Goal: Information Seeking & Learning: Learn about a topic

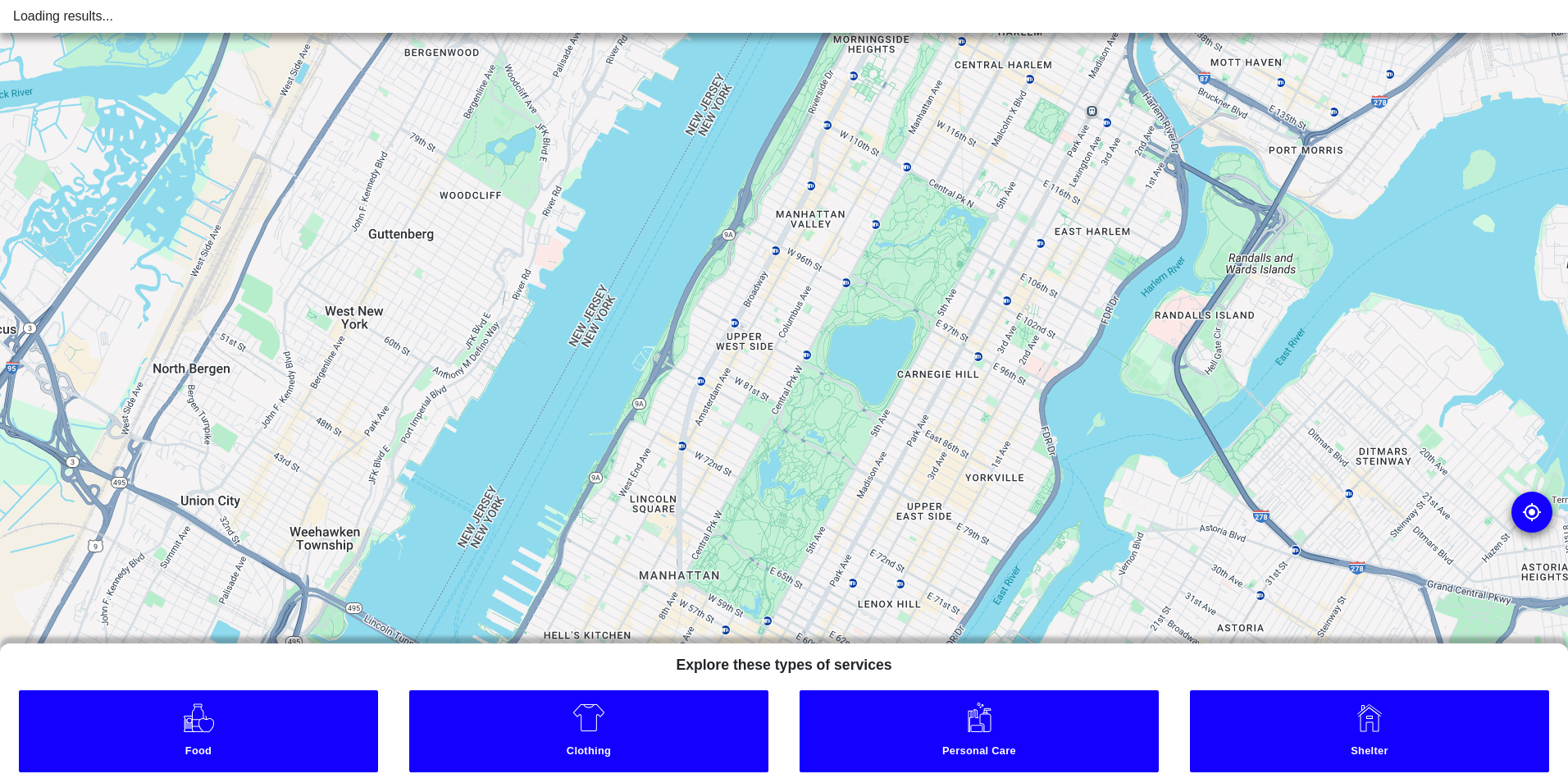
drag, startPoint x: 978, startPoint y: 220, endPoint x: 448, endPoint y: 825, distance: 804.3
click at [448, 0] on html "Loading results... To navigate the map with touch gestures double-tap and hold …" at bounding box center [784, 0] width 1568 height 0
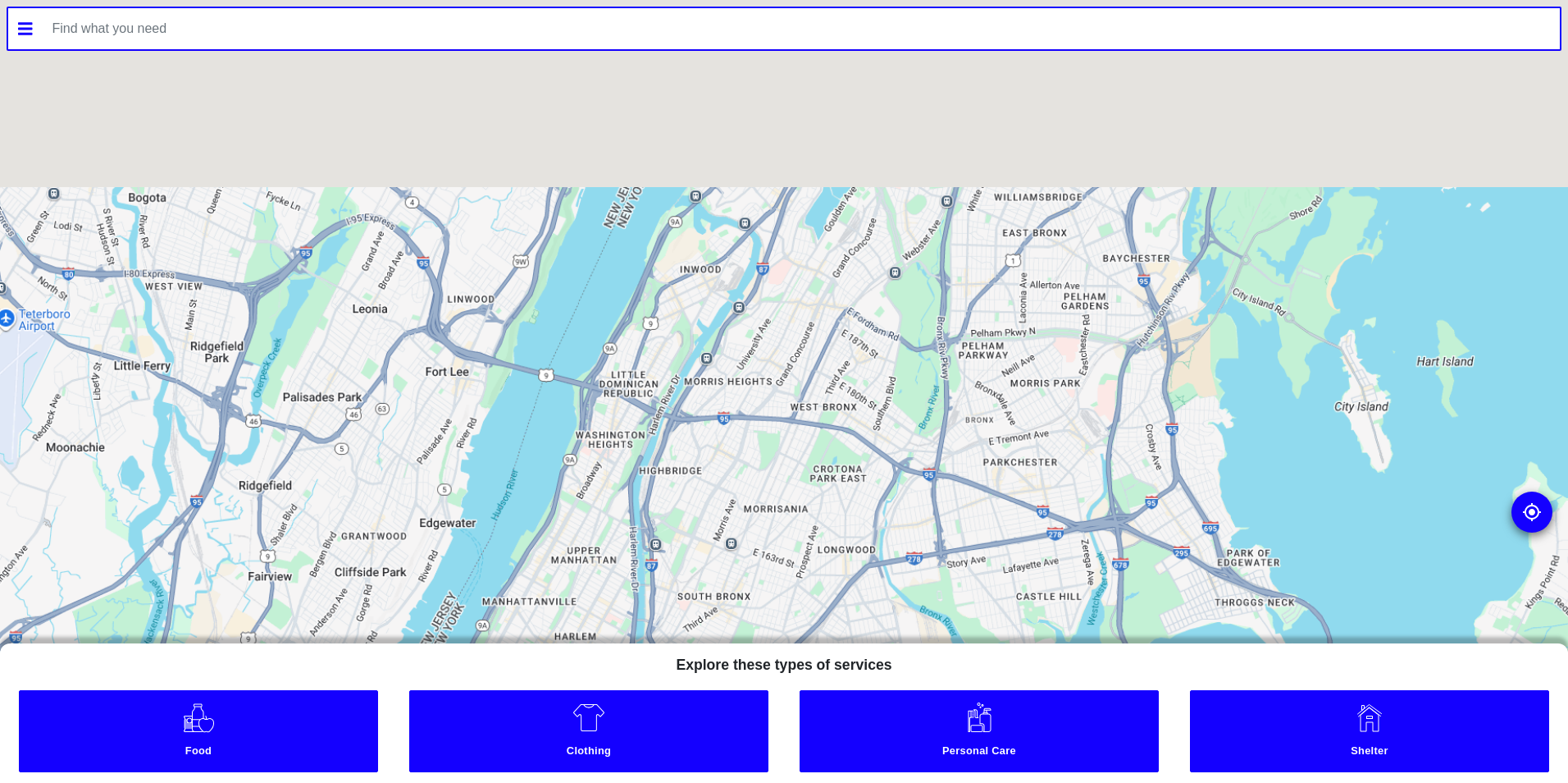
drag, startPoint x: 569, startPoint y: 404, endPoint x: 504, endPoint y: 781, distance: 382.6
click at [503, 781] on div "To navigate the map with touch gestures double-tap and hold your finger on the …" at bounding box center [784, 391] width 1568 height 783
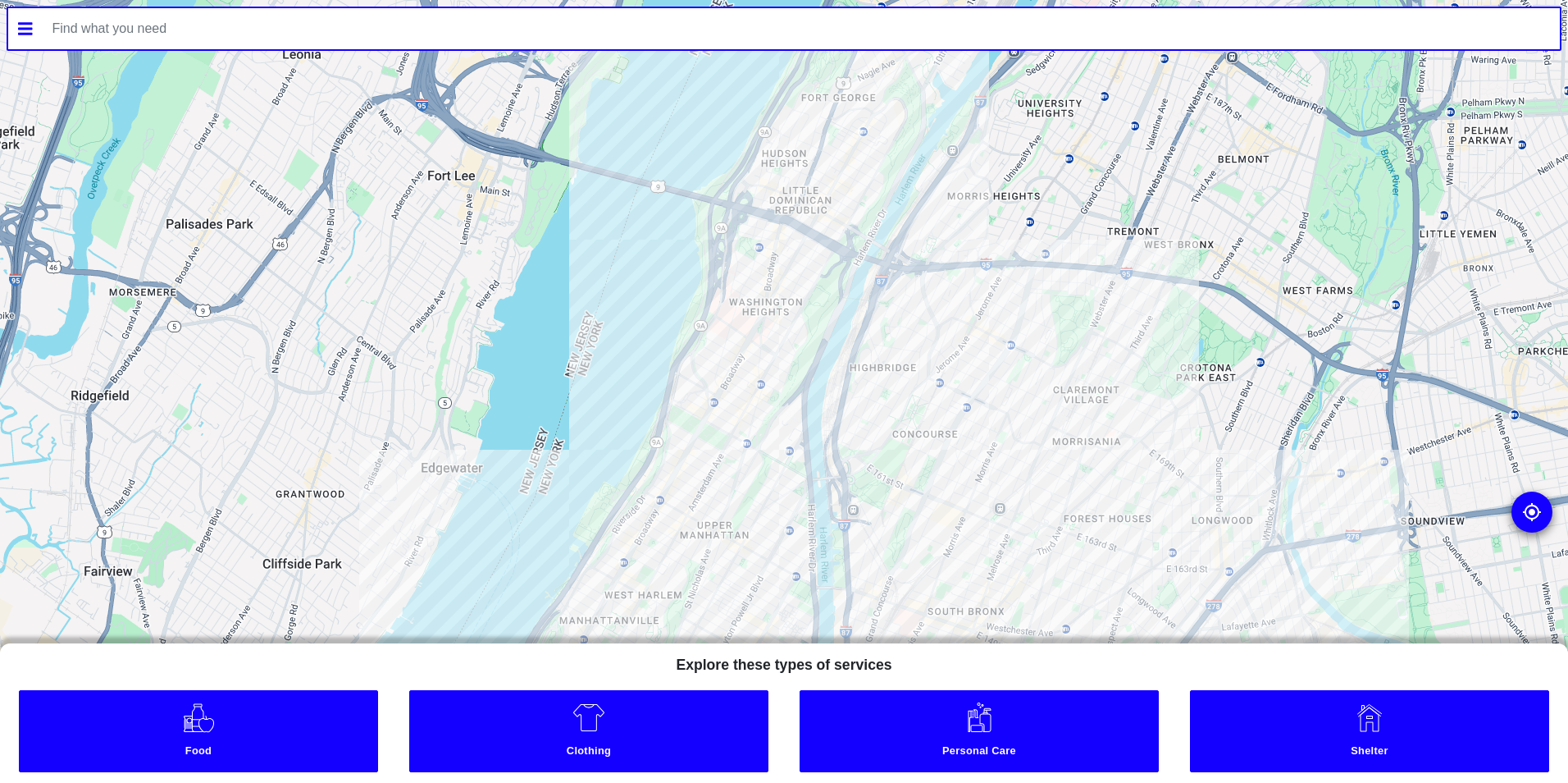
drag, startPoint x: 644, startPoint y: 569, endPoint x: 932, endPoint y: 325, distance: 377.5
click at [932, 325] on div at bounding box center [784, 391] width 1568 height 783
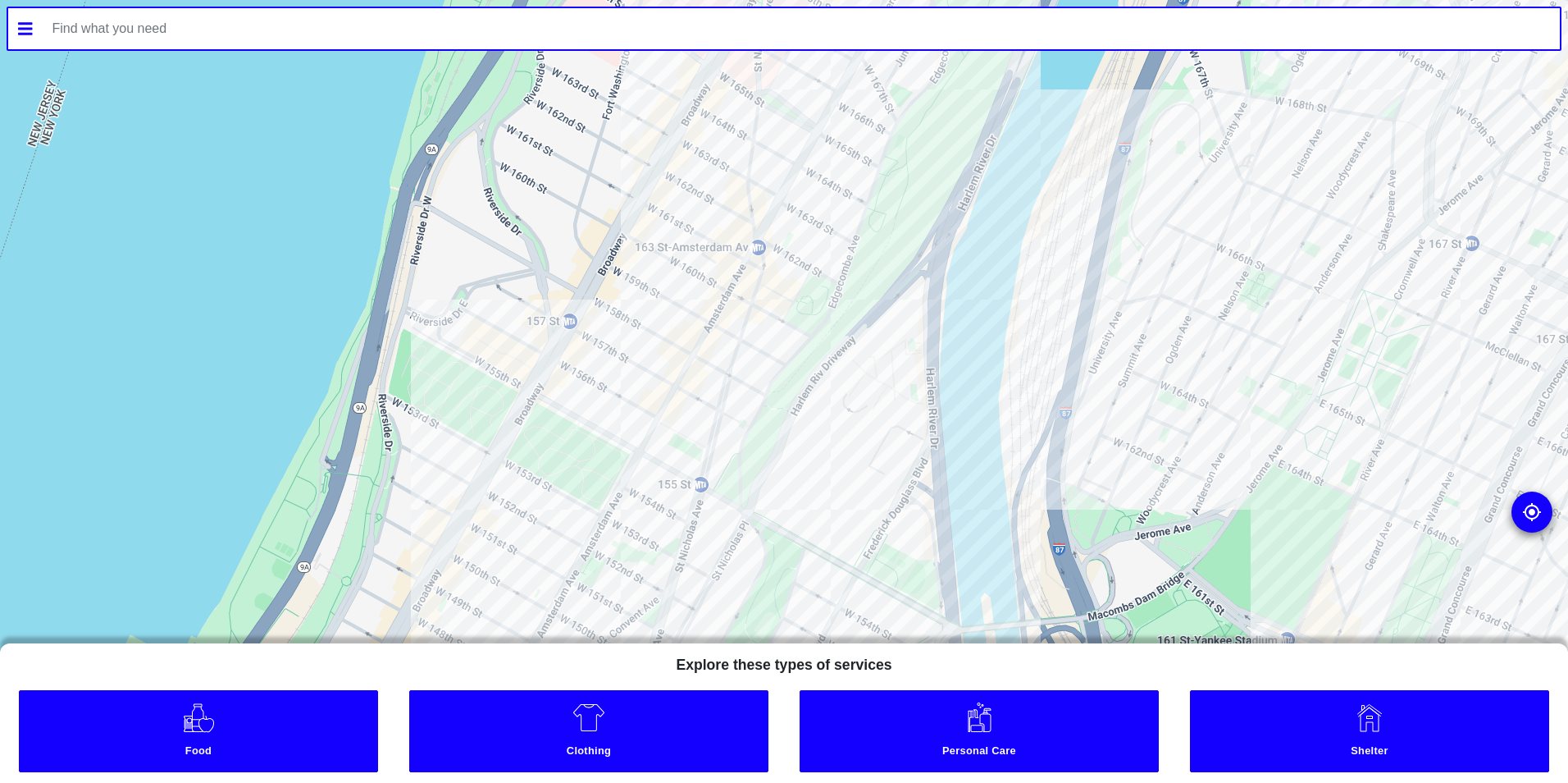
drag, startPoint x: 791, startPoint y: 230, endPoint x: 801, endPoint y: 581, distance: 351.1
click at [801, 581] on div at bounding box center [784, 391] width 1568 height 783
click at [281, 718] on link "Food" at bounding box center [198, 732] width 359 height 82
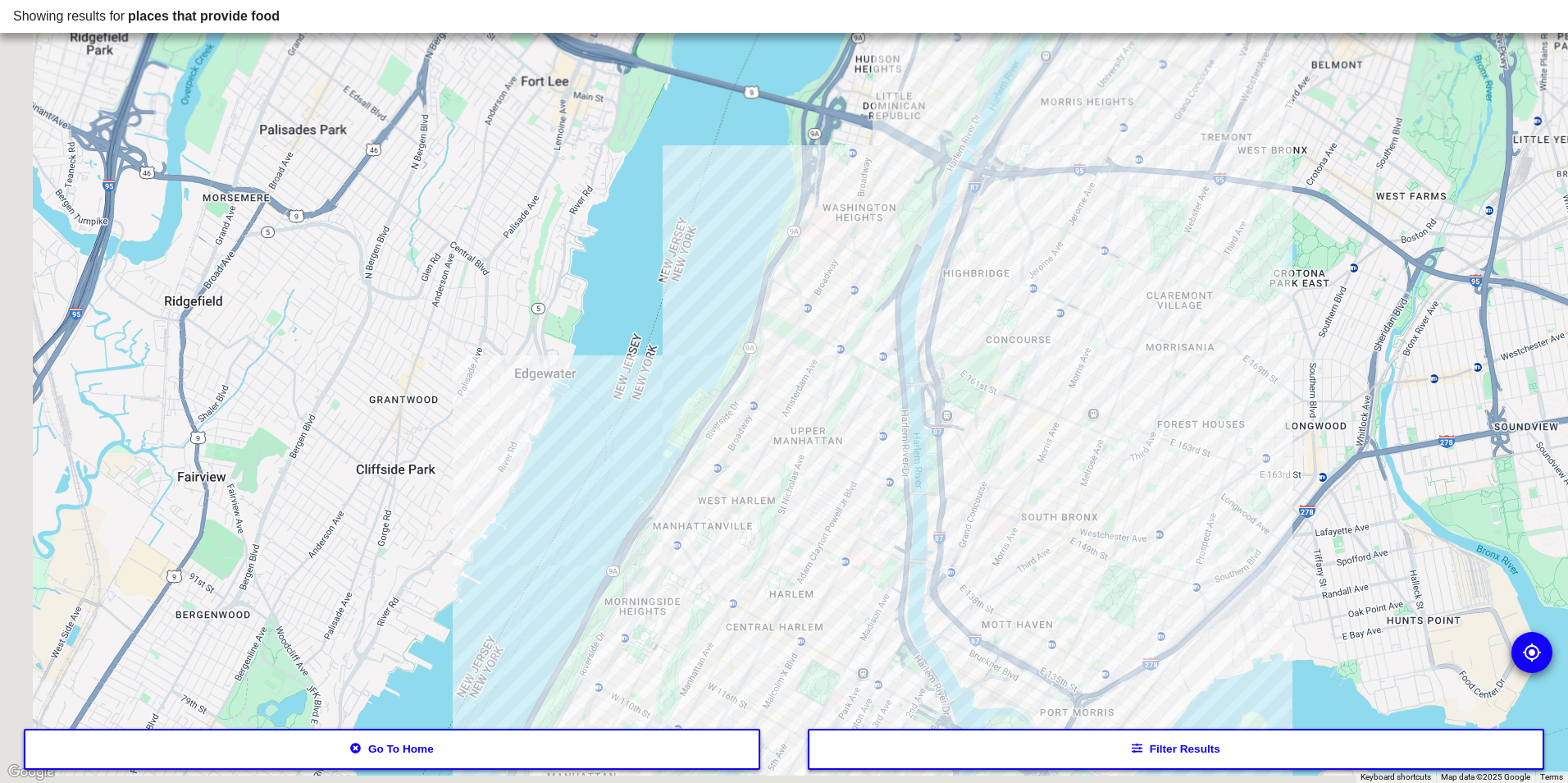
drag, startPoint x: 849, startPoint y: 413, endPoint x: 914, endPoint y: 252, distance: 173.6
click at [914, 252] on div at bounding box center [784, 391] width 1568 height 783
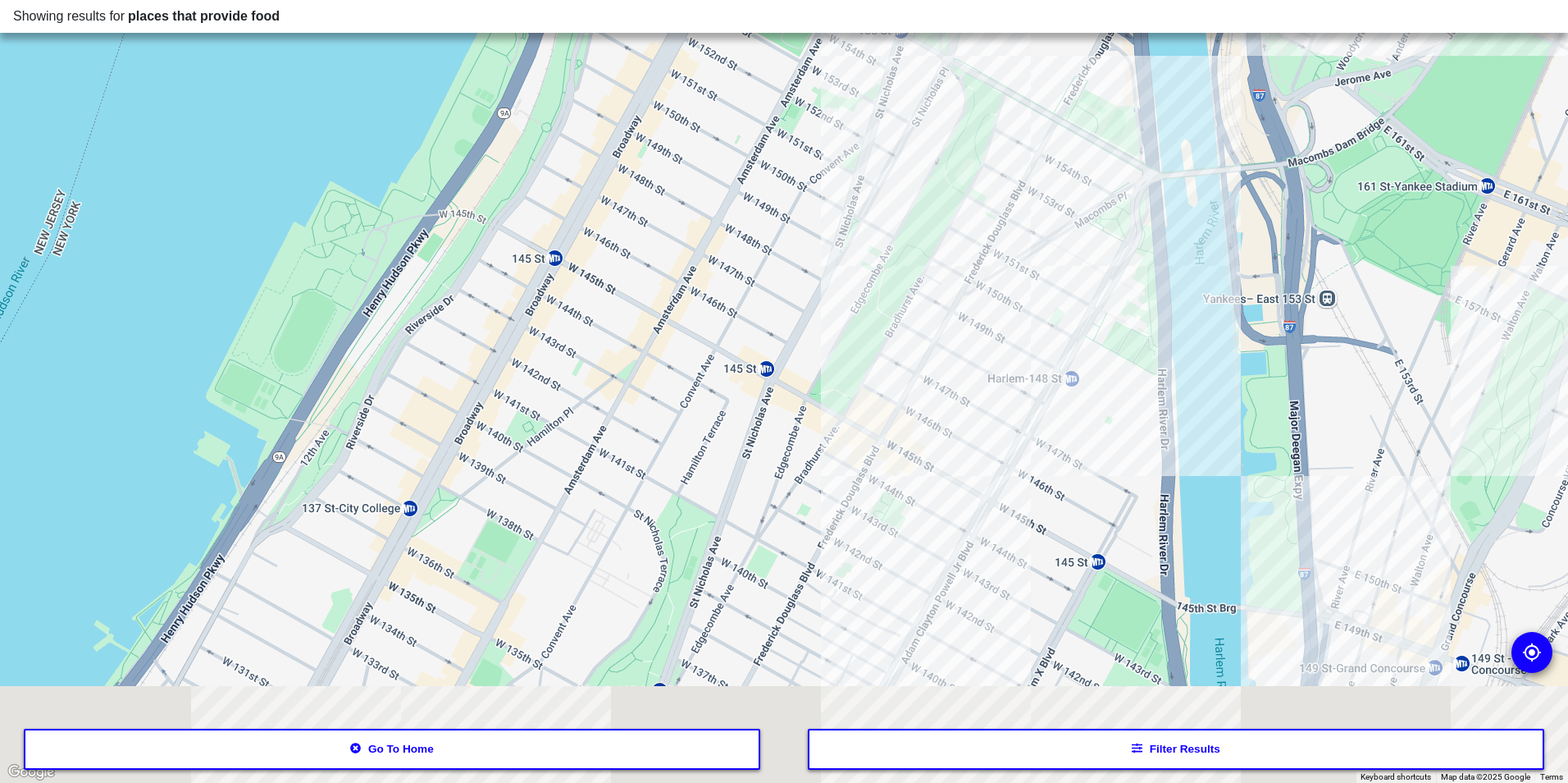
drag, startPoint x: 865, startPoint y: 404, endPoint x: 984, endPoint y: 234, distance: 207.5
click at [984, 234] on div at bounding box center [784, 391] width 1568 height 783
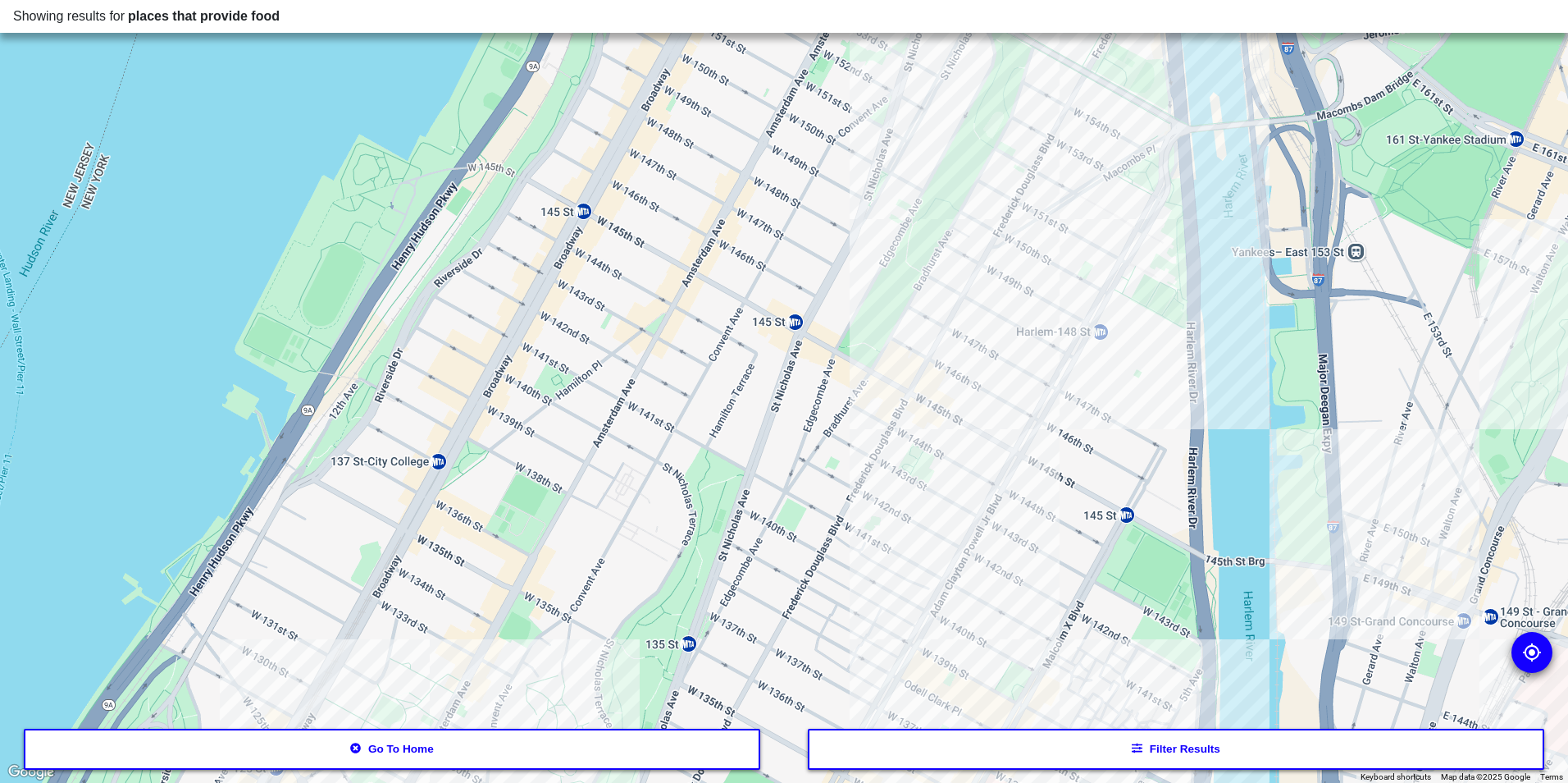
click at [944, 420] on div at bounding box center [784, 391] width 1568 height 783
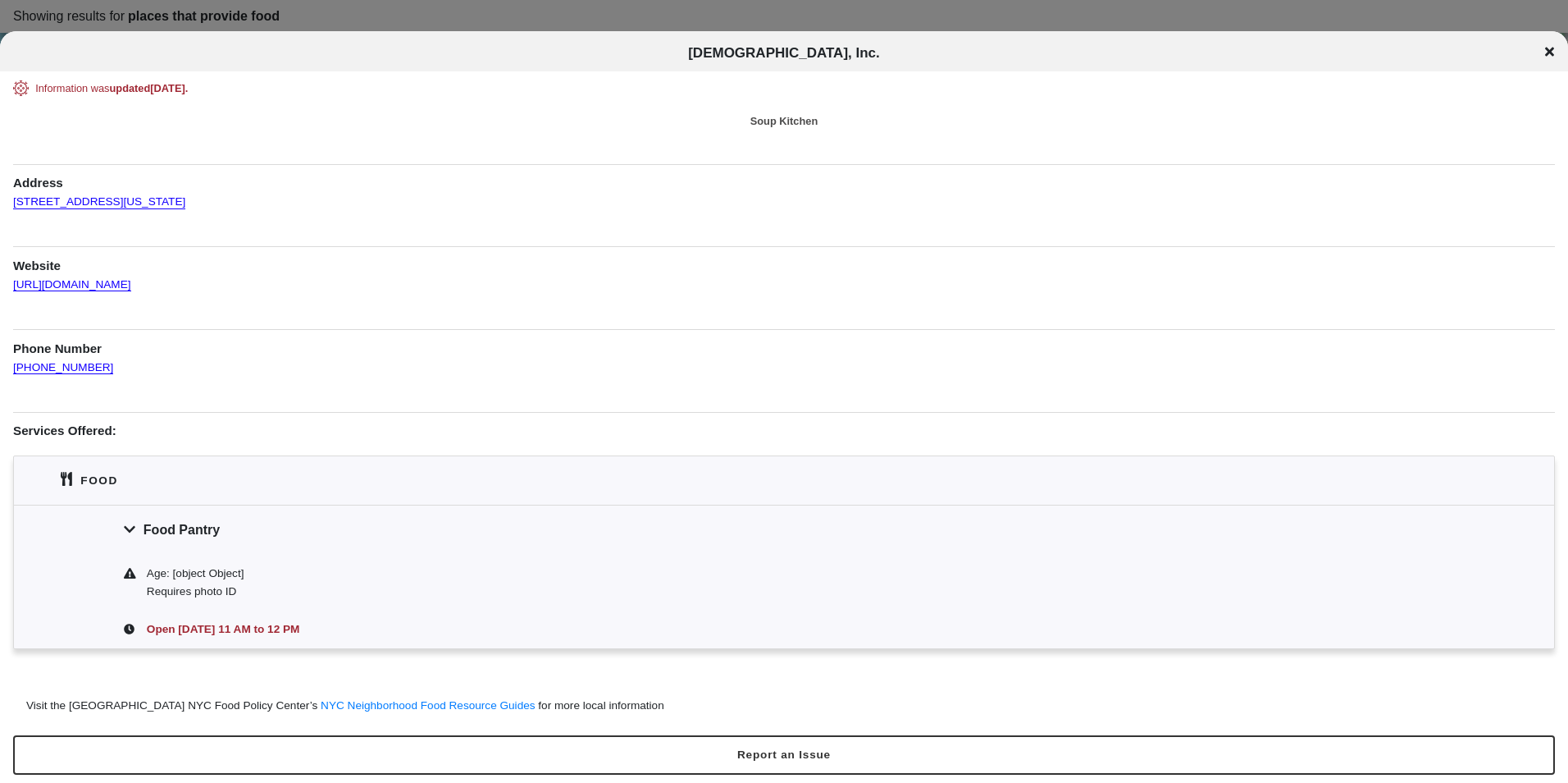
click at [1544, 56] on div "[DEMOGRAPHIC_DATA], Inc." at bounding box center [784, 53] width 1568 height 17
click at [1552, 59] on div "[DEMOGRAPHIC_DATA], Inc." at bounding box center [784, 53] width 1568 height 17
click at [1543, 52] on div "[DEMOGRAPHIC_DATA], Inc." at bounding box center [784, 53] width 1568 height 17
drag, startPoint x: 1543, startPoint y: 52, endPoint x: 1331, endPoint y: 80, distance: 213.8
click at [1331, 80] on div "Information was updated [DATE] ." at bounding box center [784, 88] width 1498 height 16
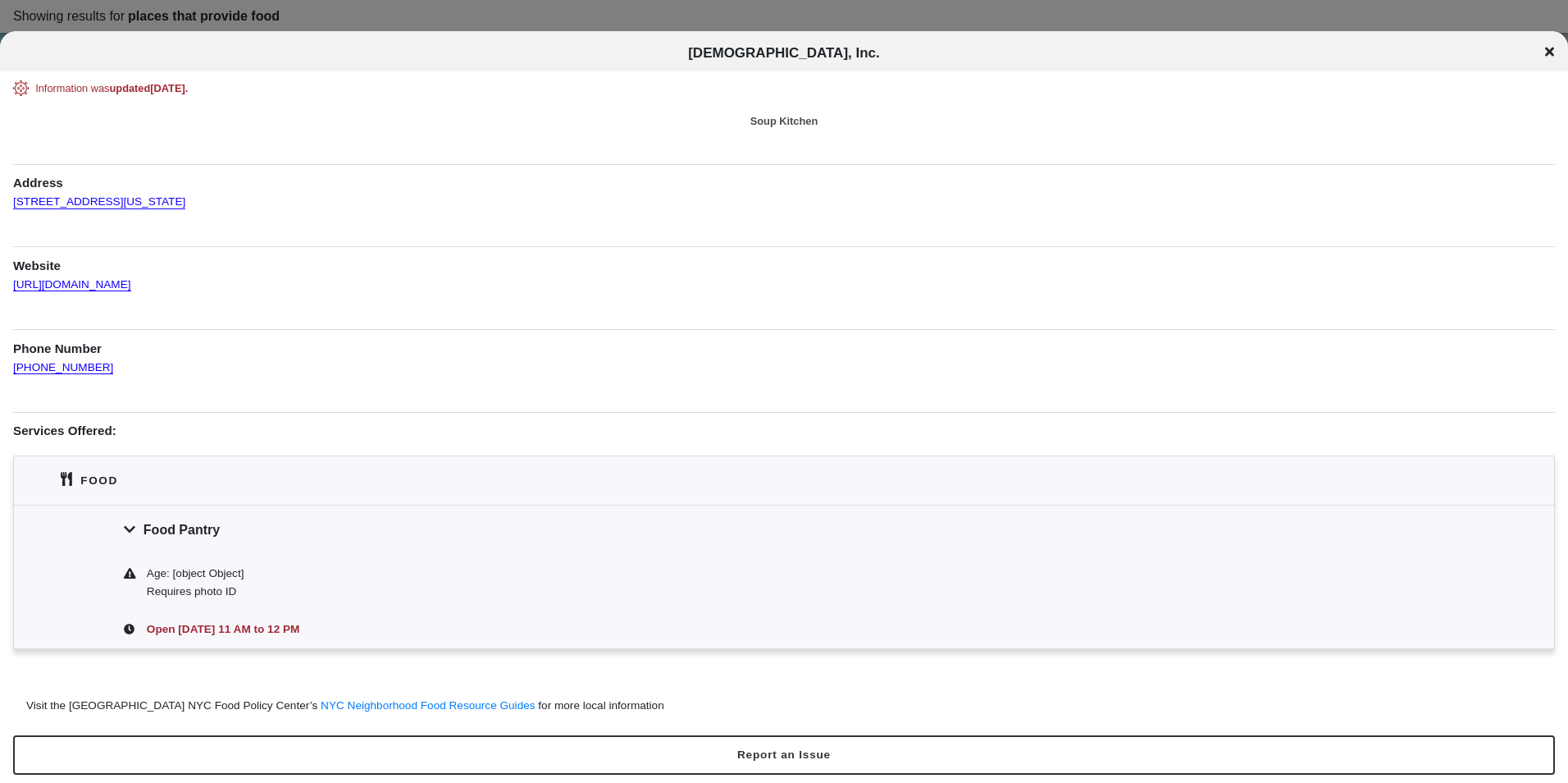
click at [1546, 51] on icon at bounding box center [1550, 51] width 9 height 13
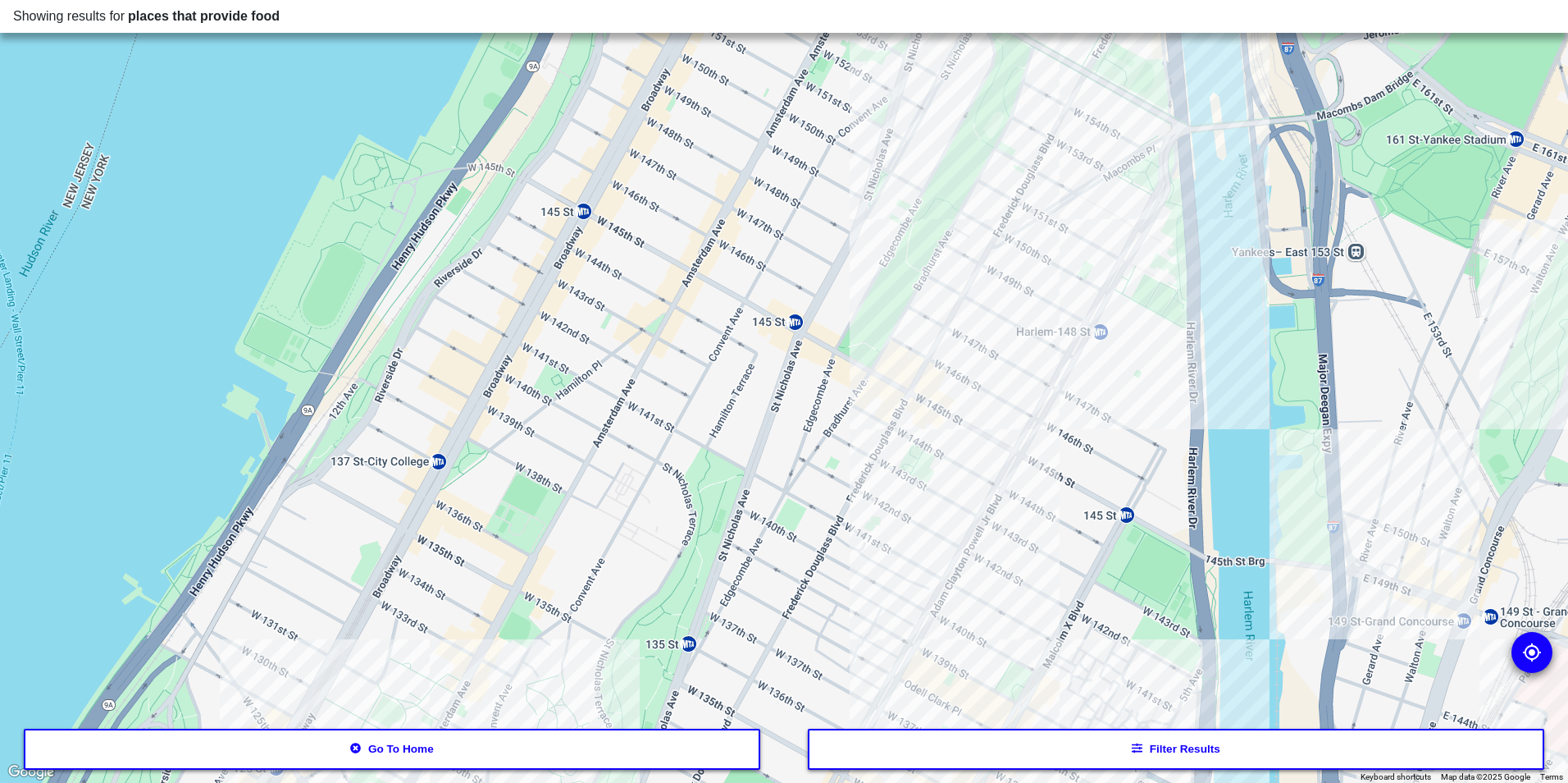
click at [940, 482] on div at bounding box center [784, 391] width 1568 height 783
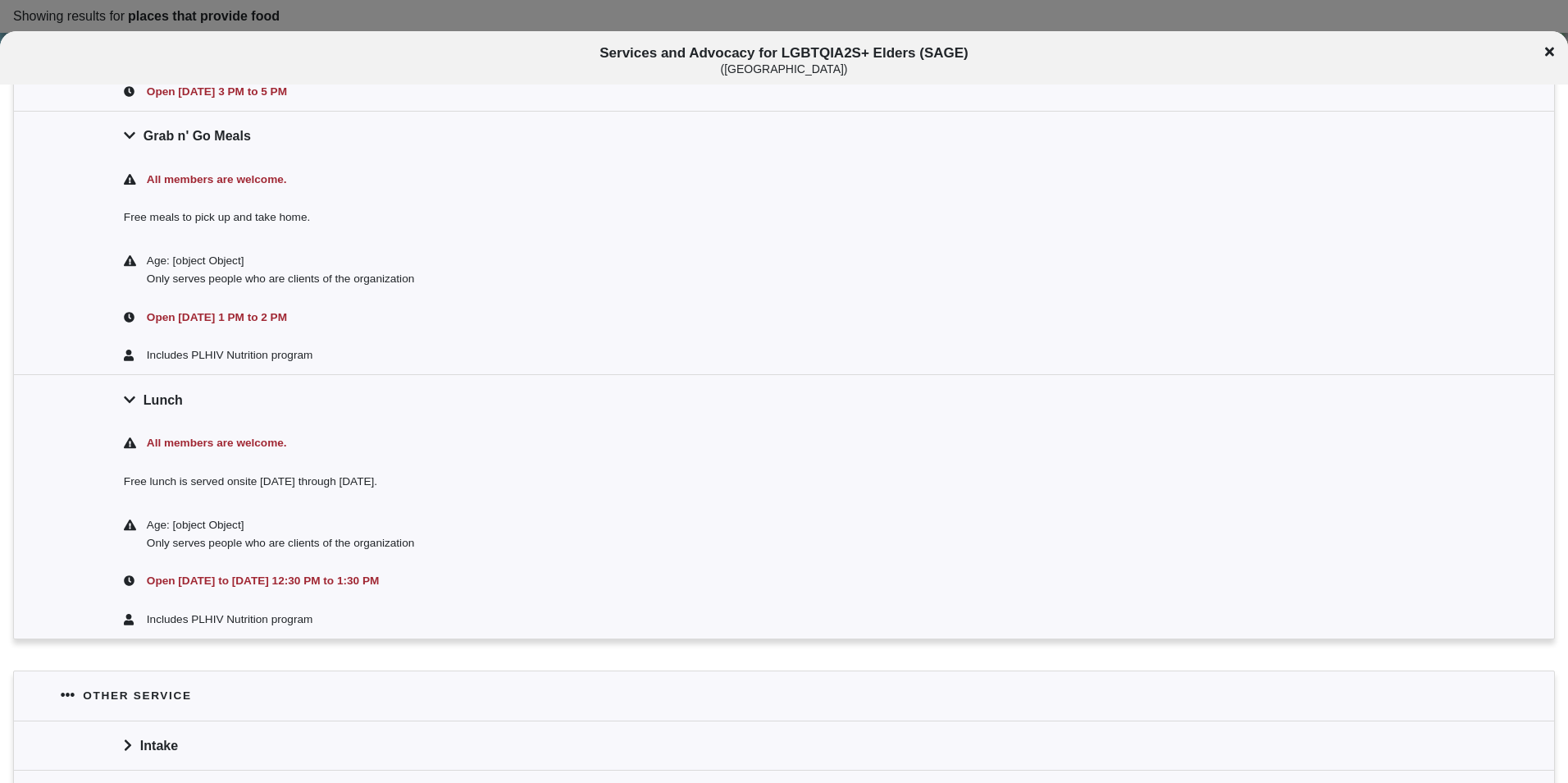
scroll to position [657, 0]
click at [1562, 60] on div "Services and Advocacy for LGBTQIA2S+ Elders (SAGE) ( [GEOGRAPHIC_DATA] )" at bounding box center [784, 60] width 1568 height 30
click at [1561, 60] on div "Services and Advocacy for LGBTQIA2S+ Elders (SAGE) ( [GEOGRAPHIC_DATA] )" at bounding box center [784, 60] width 1568 height 30
click at [1546, 51] on icon at bounding box center [1550, 51] width 9 height 13
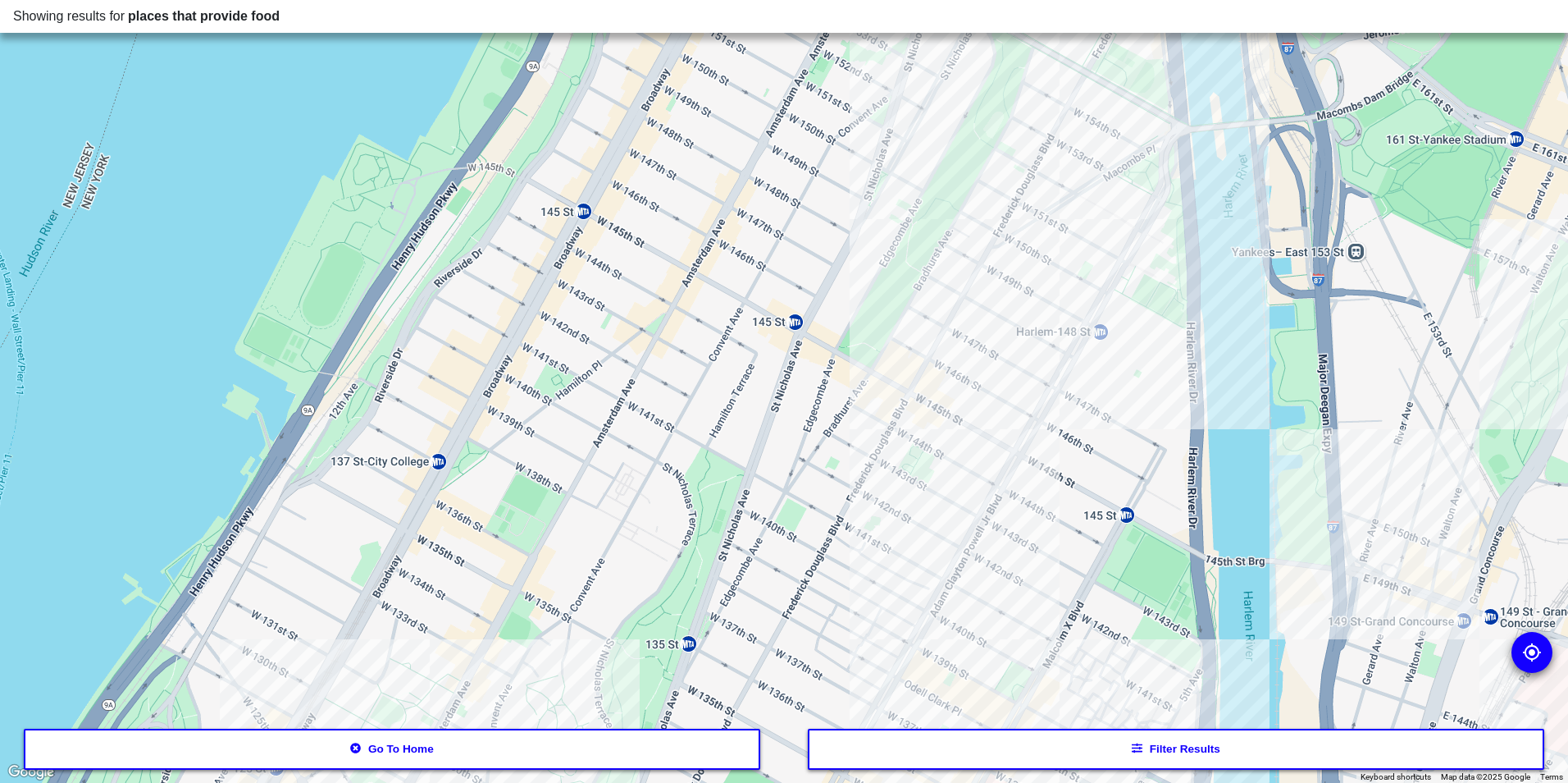
click at [1066, 752] on button "Filter results" at bounding box center [1176, 749] width 738 height 41
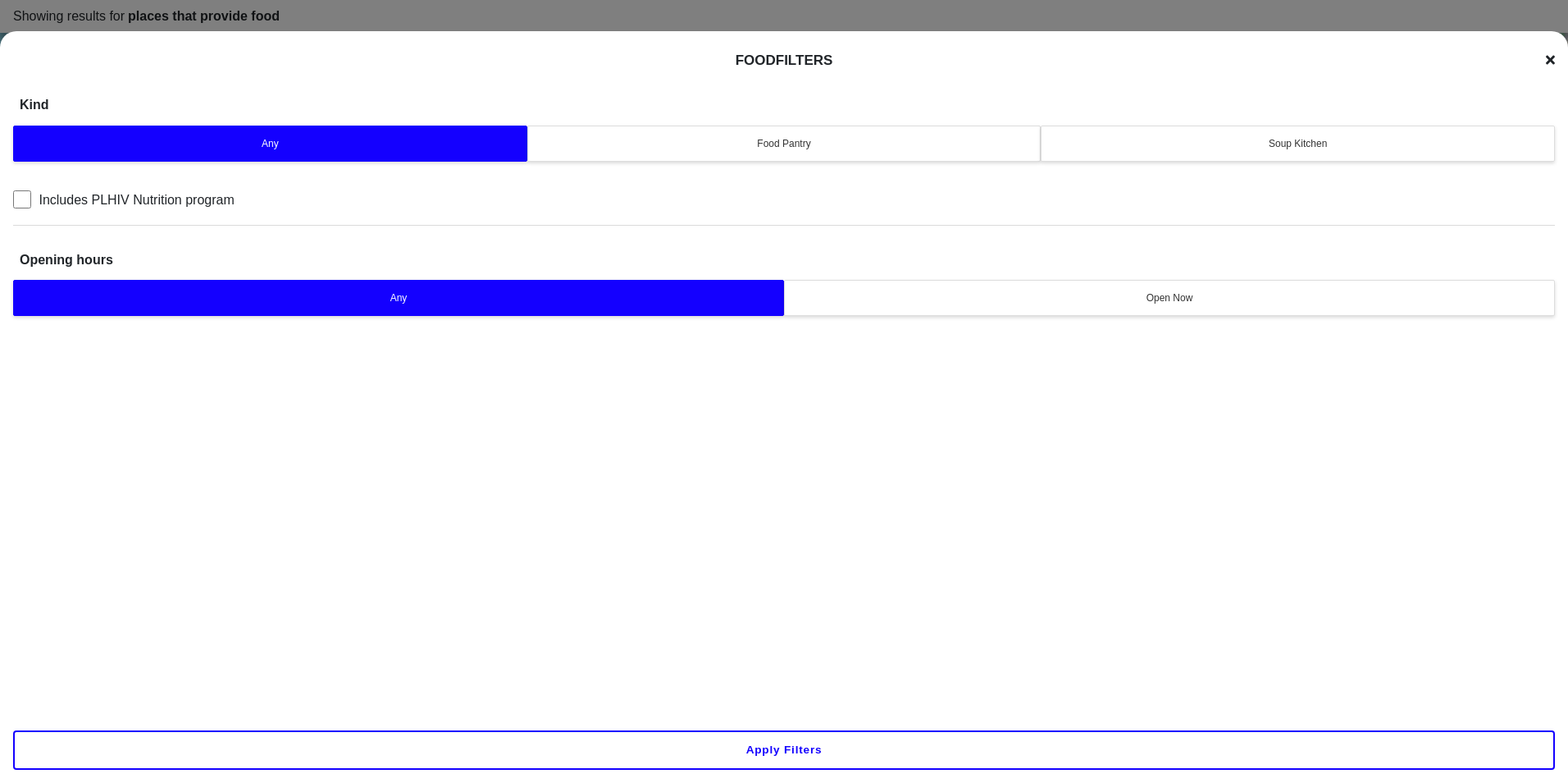
click at [1309, 140] on div "Soup Kitchen" at bounding box center [1297, 144] width 493 height 15
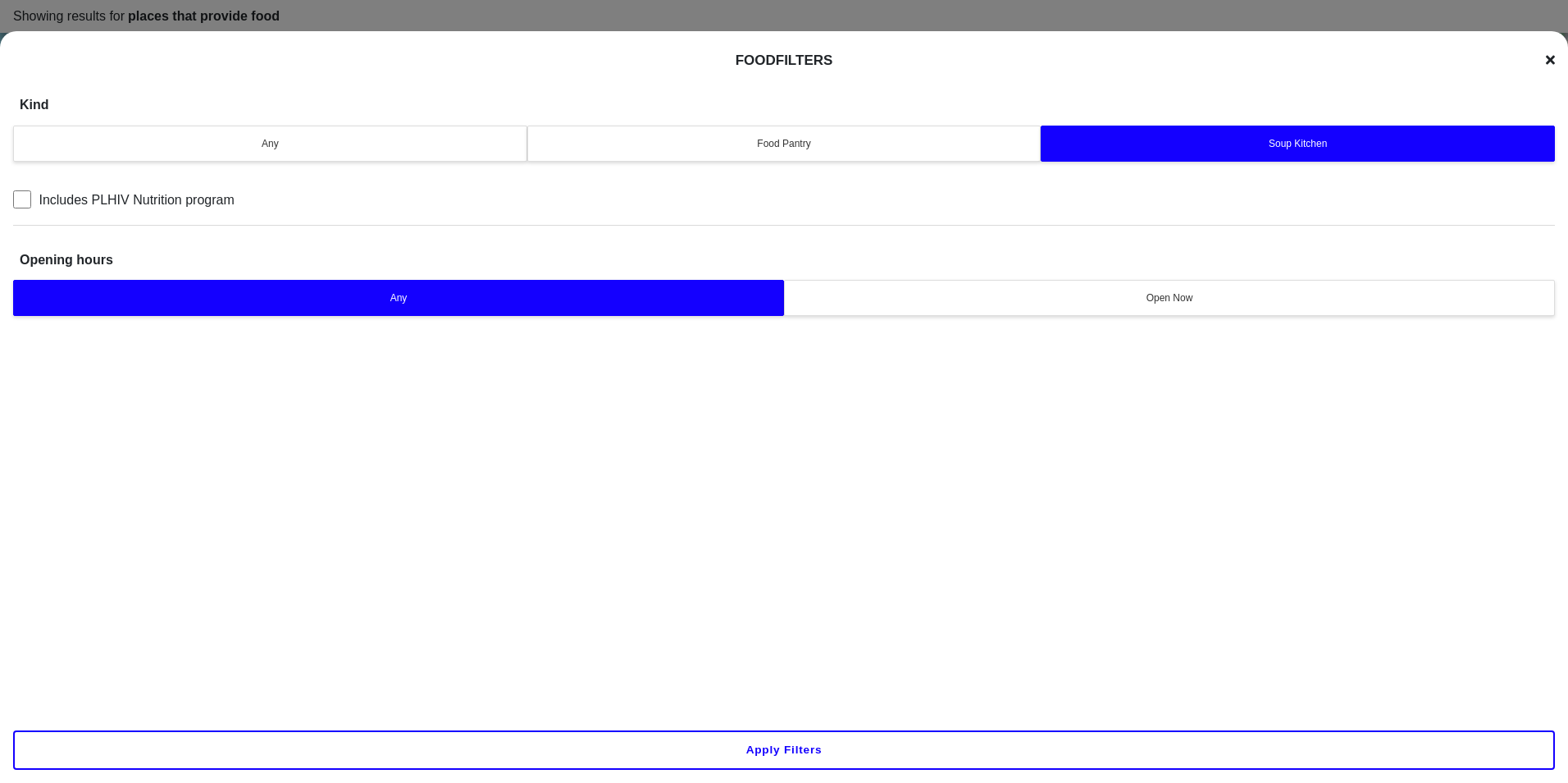
click at [798, 747] on button "Apply filters" at bounding box center [784, 750] width 1542 height 39
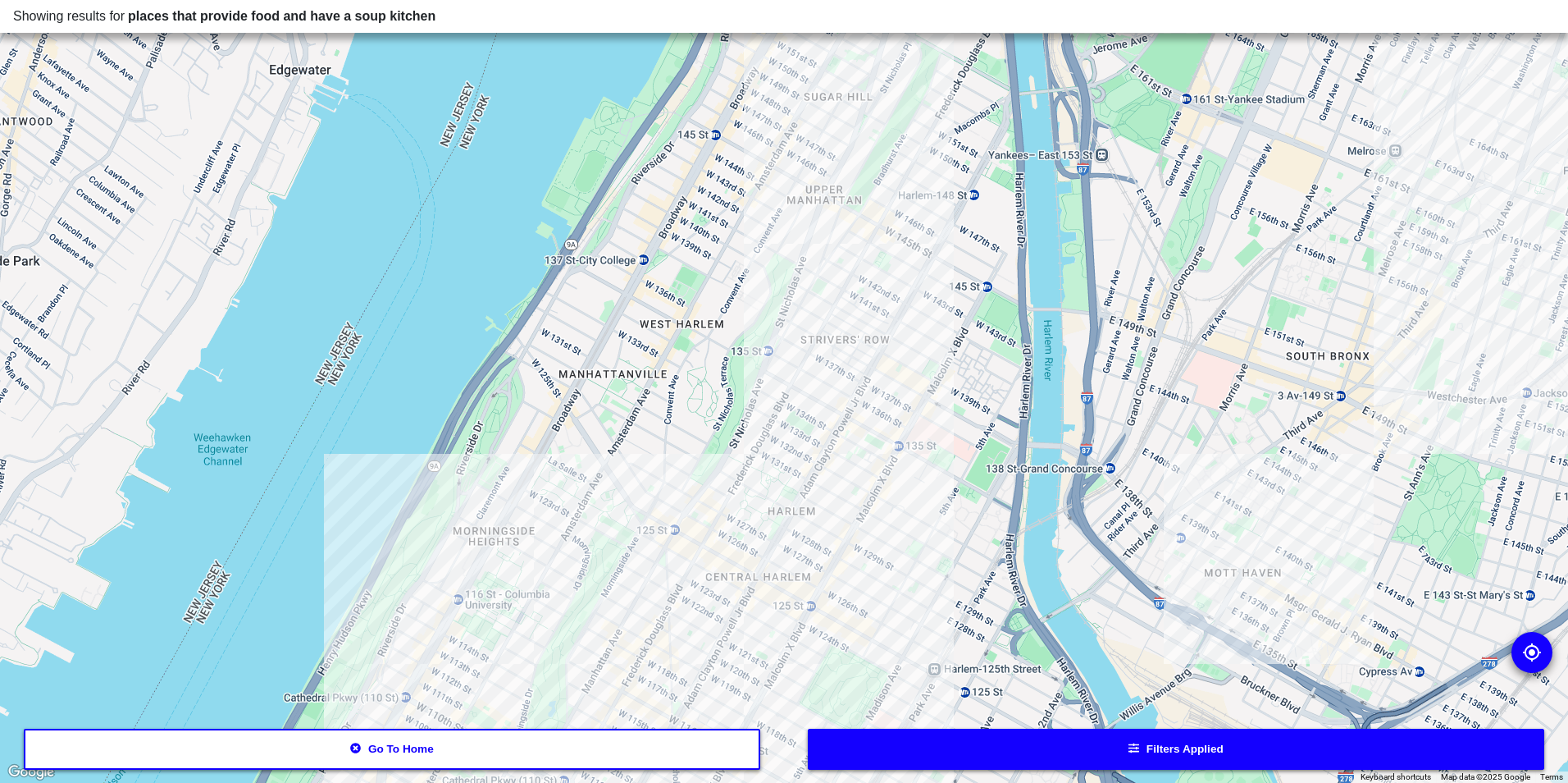
drag, startPoint x: 851, startPoint y: 558, endPoint x: 861, endPoint y: 547, distance: 14.9
click at [861, 547] on div at bounding box center [784, 391] width 1568 height 783
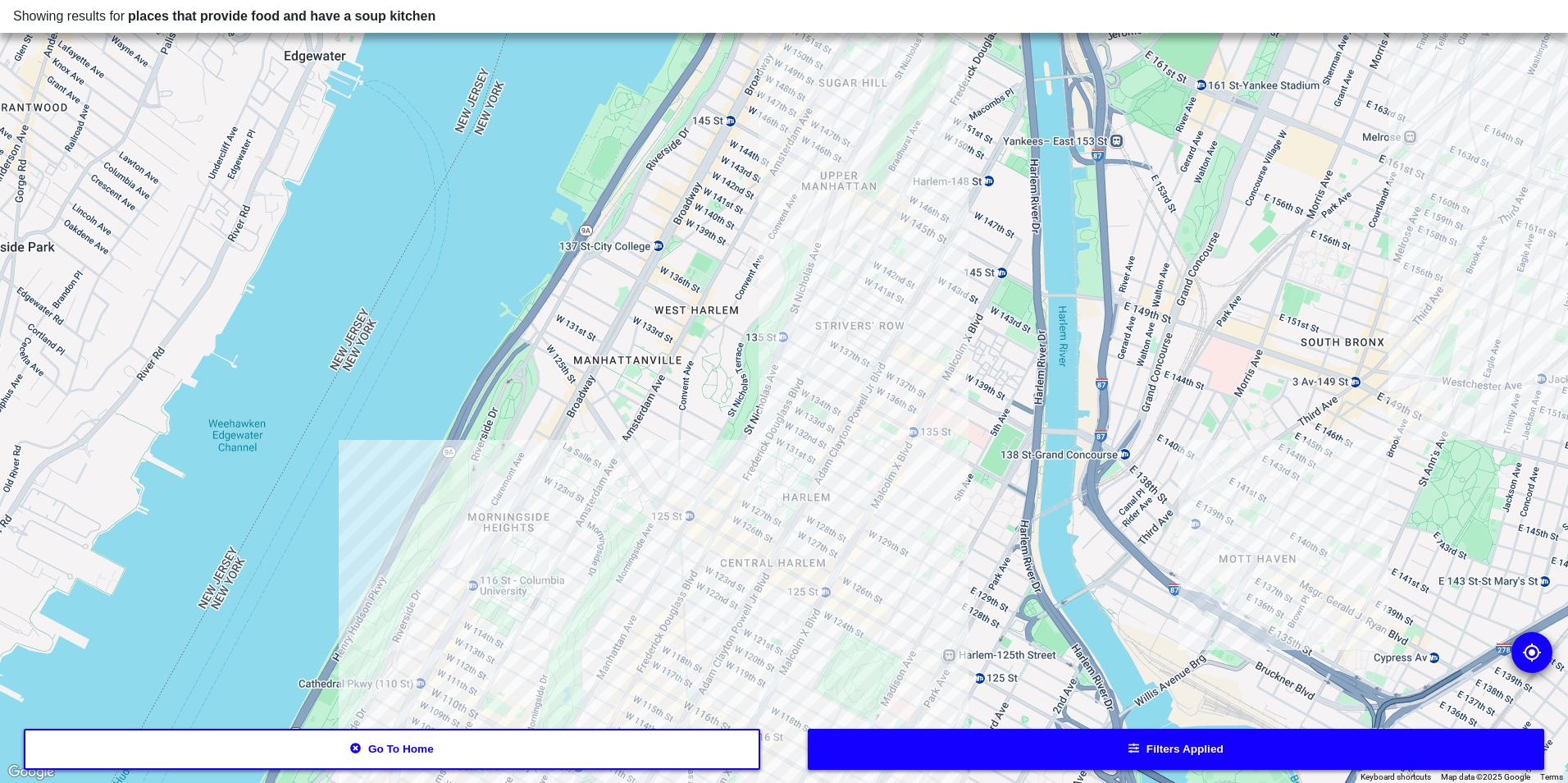
click at [689, 527] on div at bounding box center [784, 391] width 1568 height 783
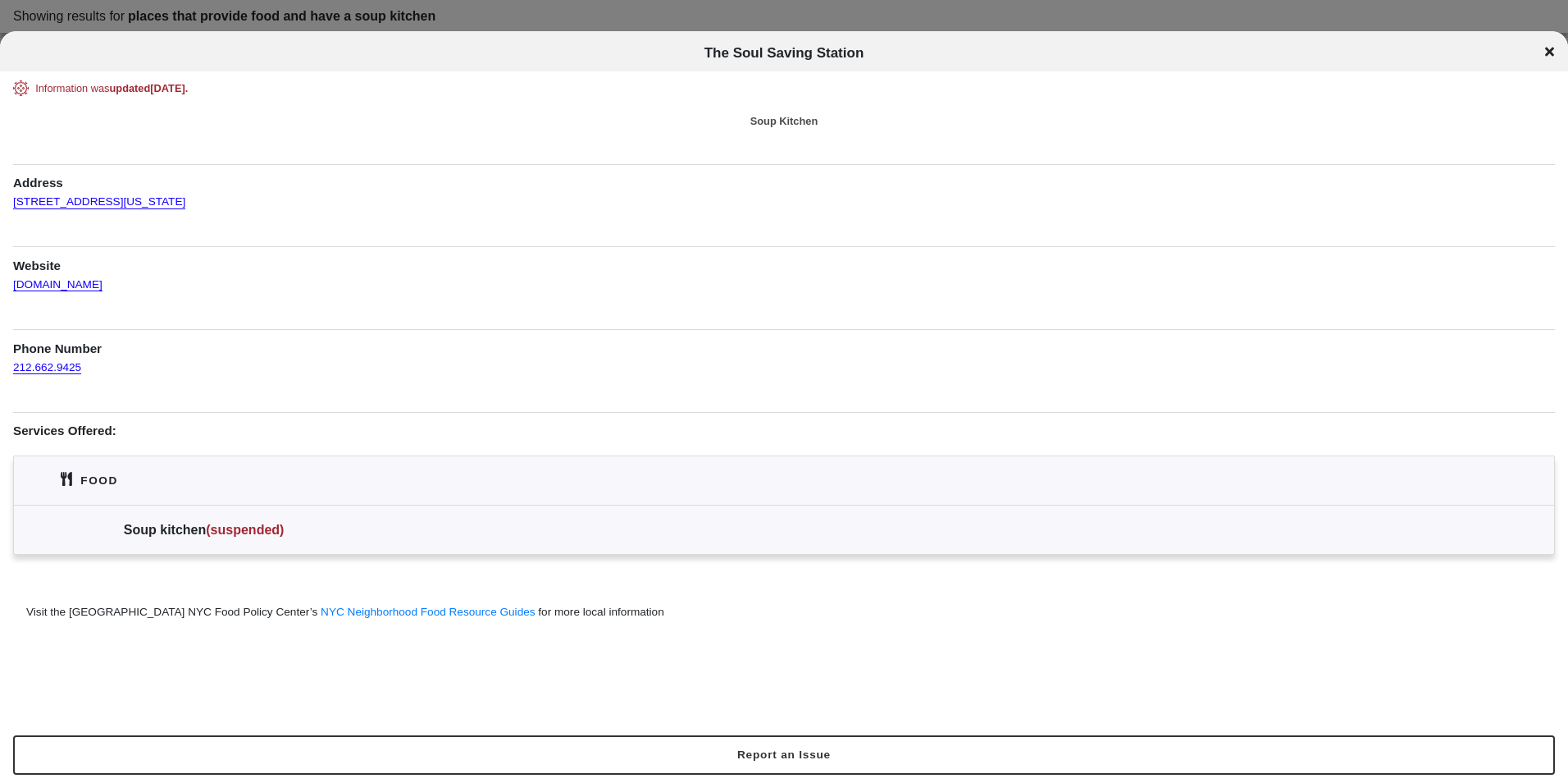
click at [1546, 60] on div "The Soul Saving Station" at bounding box center [784, 53] width 1568 height 17
click at [1538, 49] on div "The Soul Saving Station" at bounding box center [784, 53] width 1568 height 17
click at [1551, 55] on icon at bounding box center [1550, 51] width 9 height 13
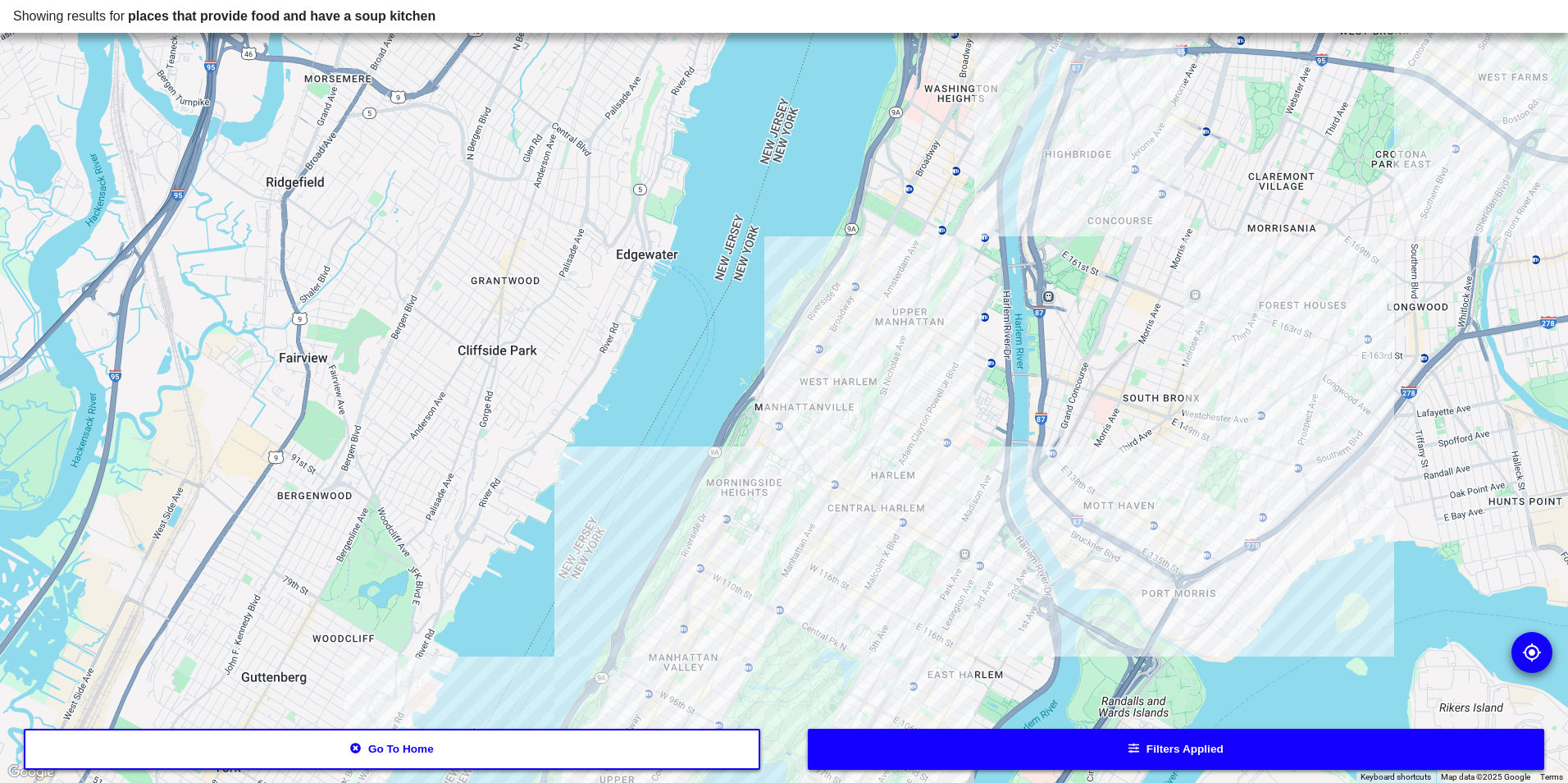
click at [1090, 751] on button "Filters applied" at bounding box center [1176, 749] width 738 height 41
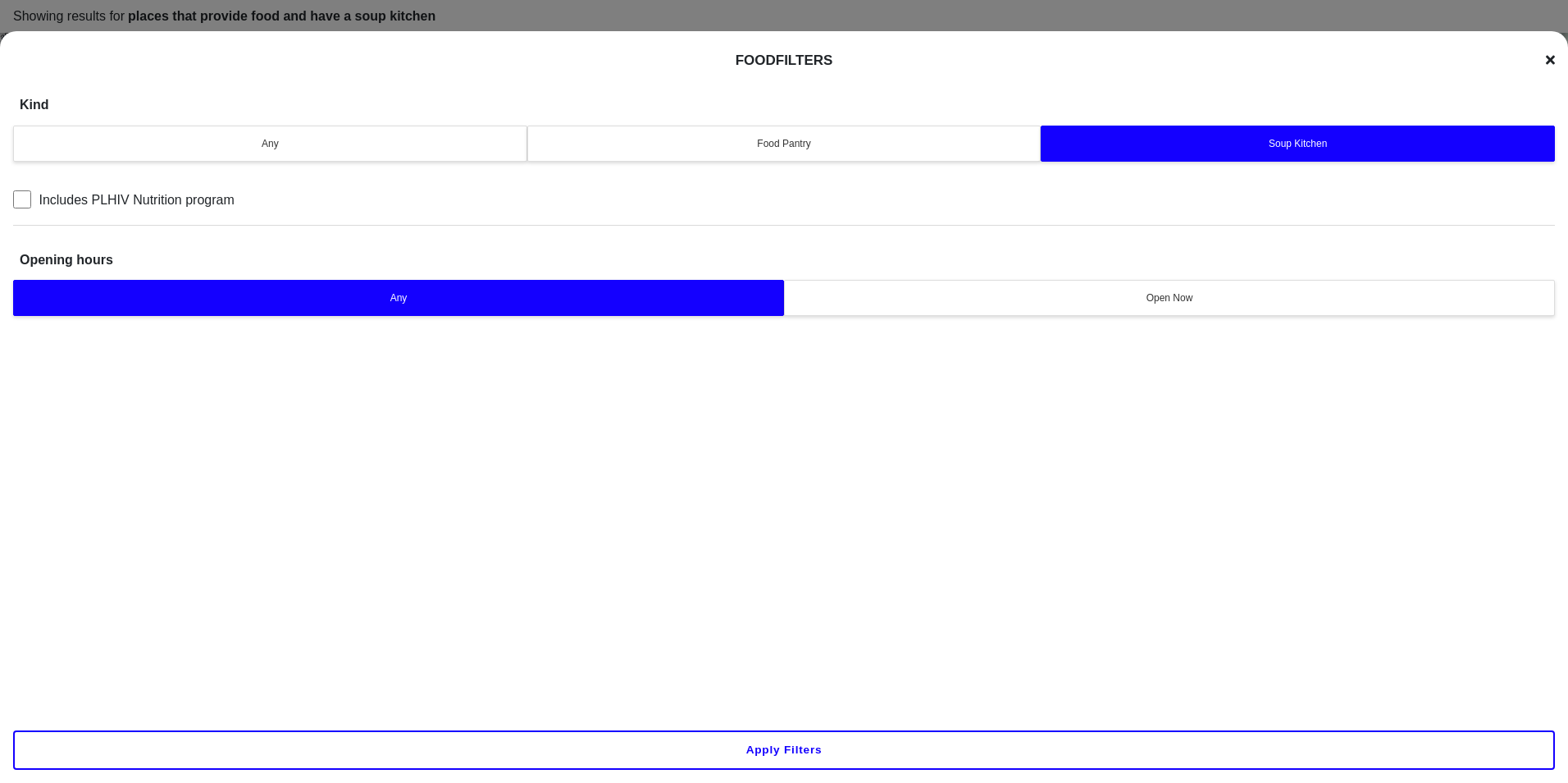
drag, startPoint x: 308, startPoint y: 125, endPoint x: 319, endPoint y: 129, distance: 11.7
click at [309, 125] on button "Any" at bounding box center [270, 143] width 514 height 36
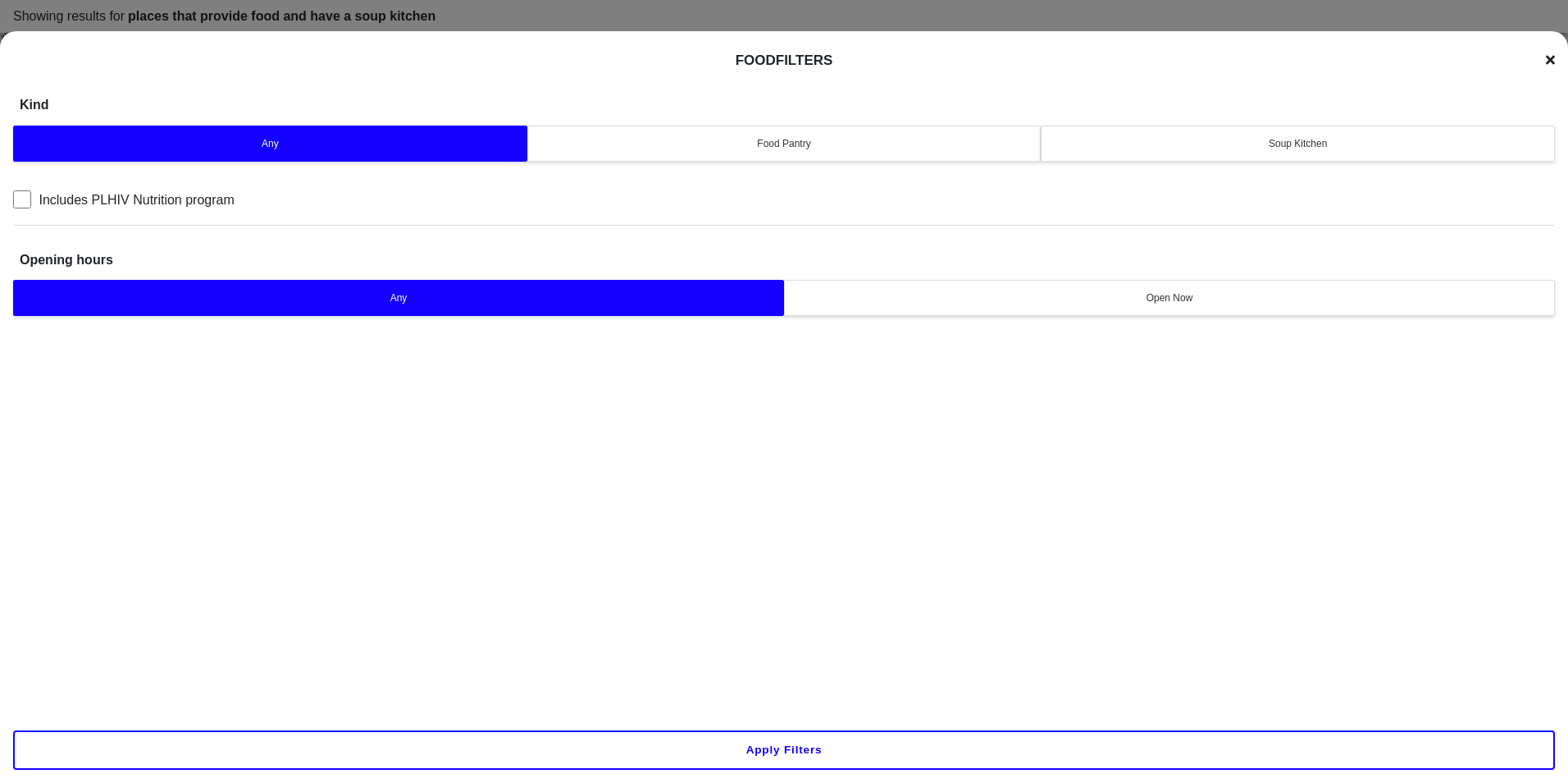
drag, startPoint x: 1558, startPoint y: 49, endPoint x: 1543, endPoint y: 69, distance: 25.0
click at [1556, 51] on div "Food Filters Kind Any Food Pantry Soup Kitchen Includes PLHIV Nutrition program…" at bounding box center [784, 422] width 1568 height 783
click at [1543, 70] on div "Food Filters" at bounding box center [784, 60] width 1542 height 20
click at [1551, 62] on icon at bounding box center [1550, 61] width 9 height 9
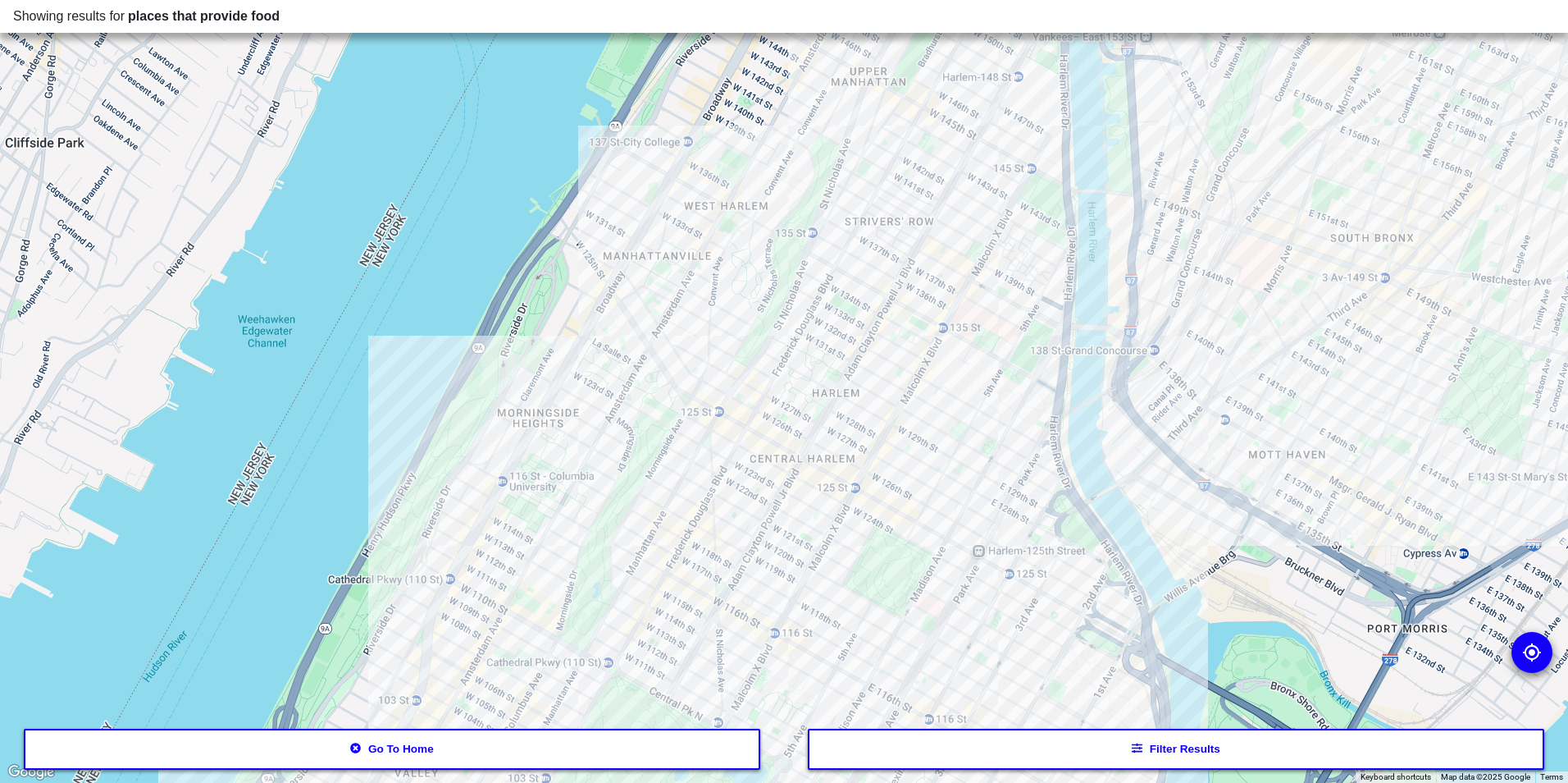
click at [514, 768] on button "Go to home" at bounding box center [392, 749] width 738 height 41
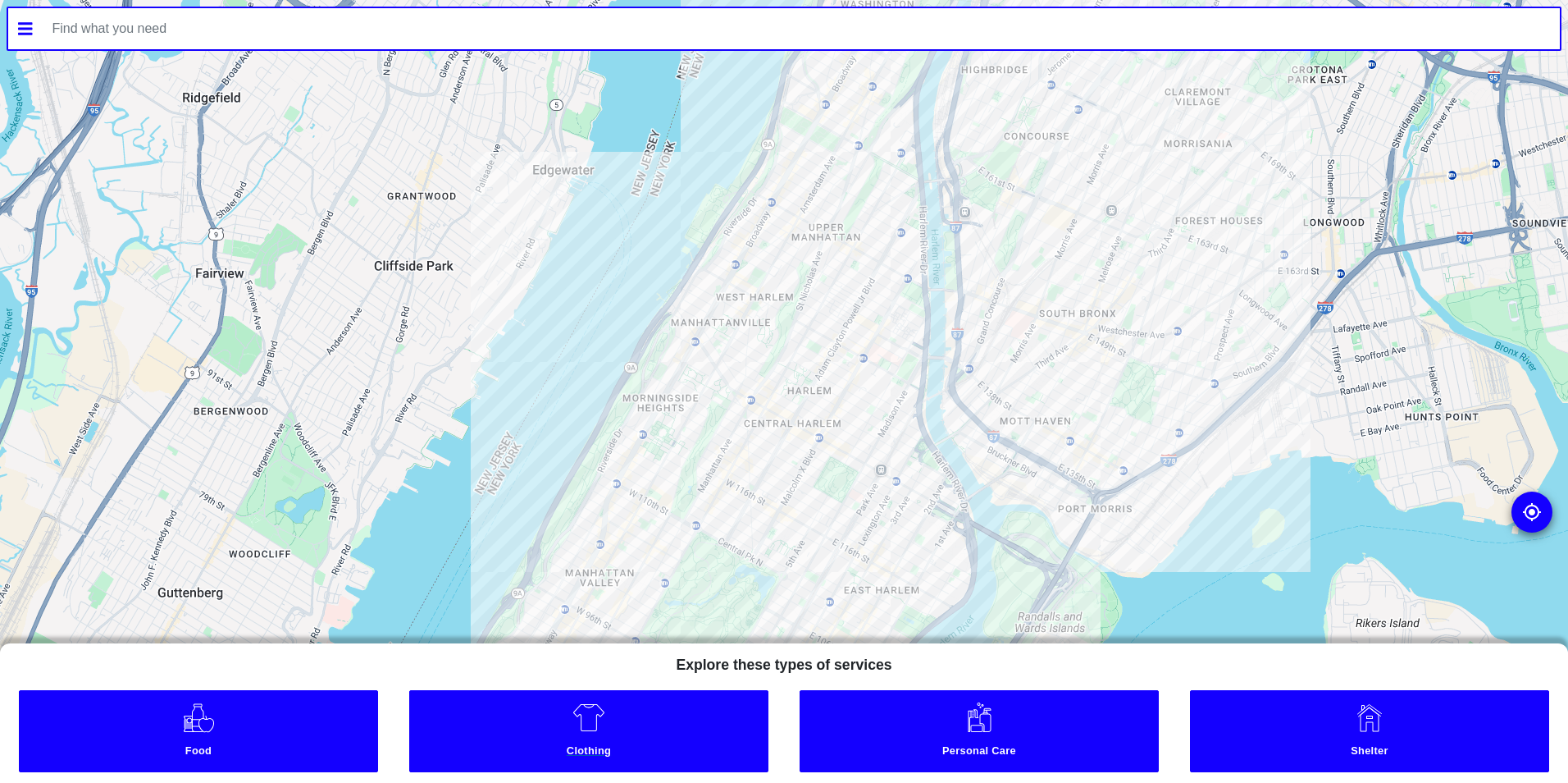
click at [548, 764] on link "Clothing" at bounding box center [589, 732] width 359 height 82
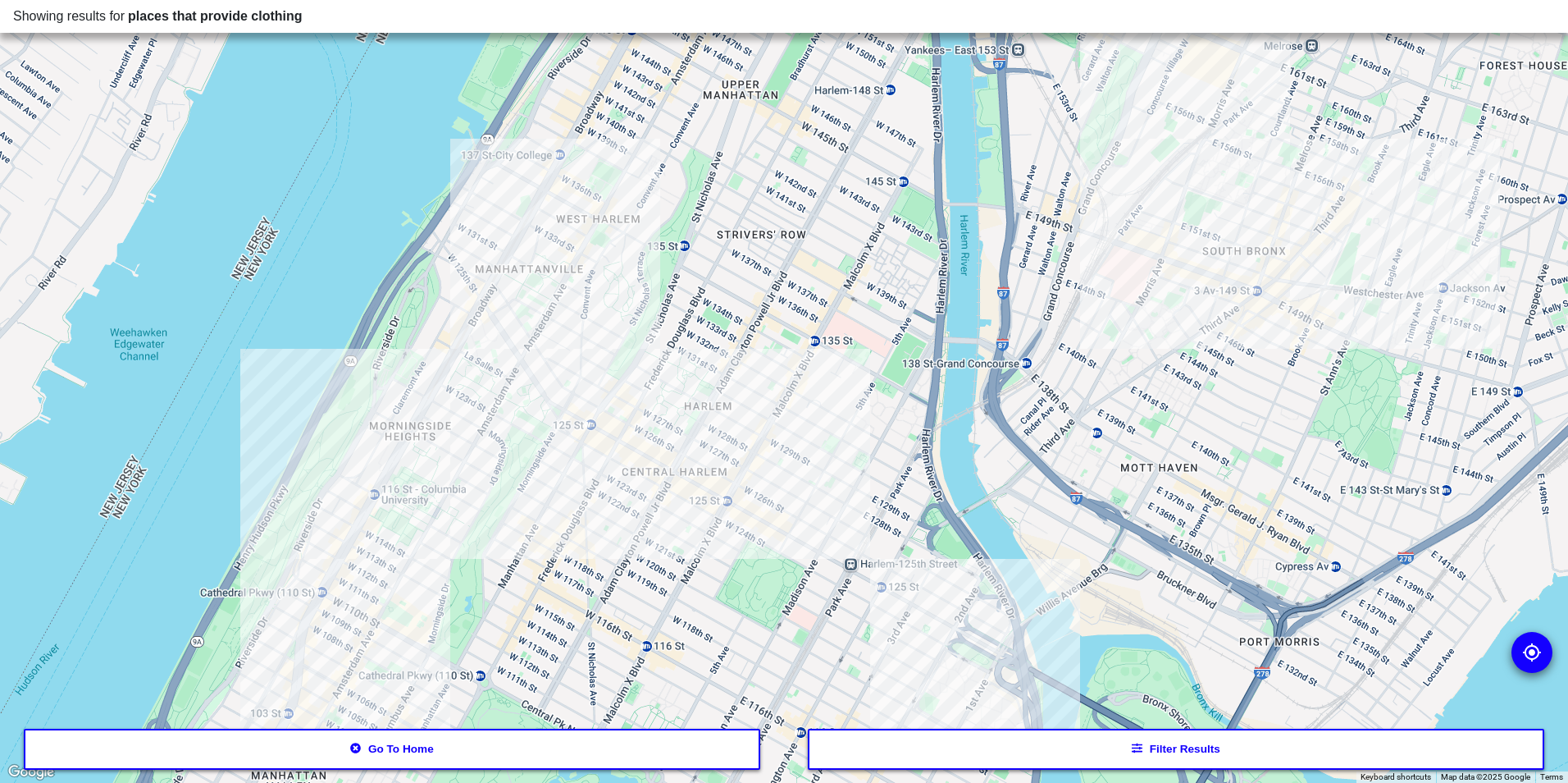
click at [716, 411] on div at bounding box center [784, 391] width 1568 height 783
click at [717, 428] on div at bounding box center [784, 391] width 1568 height 783
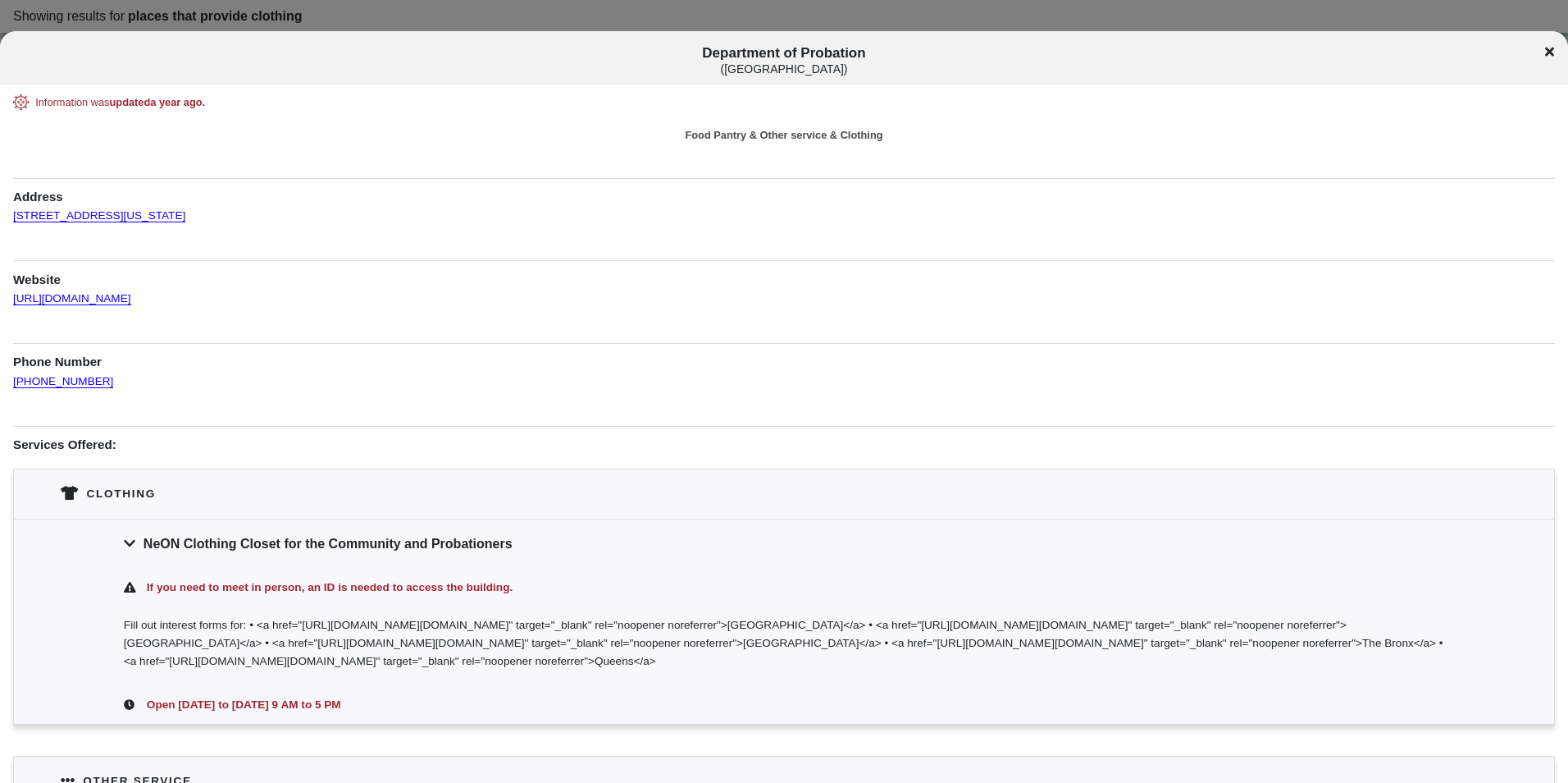
scroll to position [283, 0]
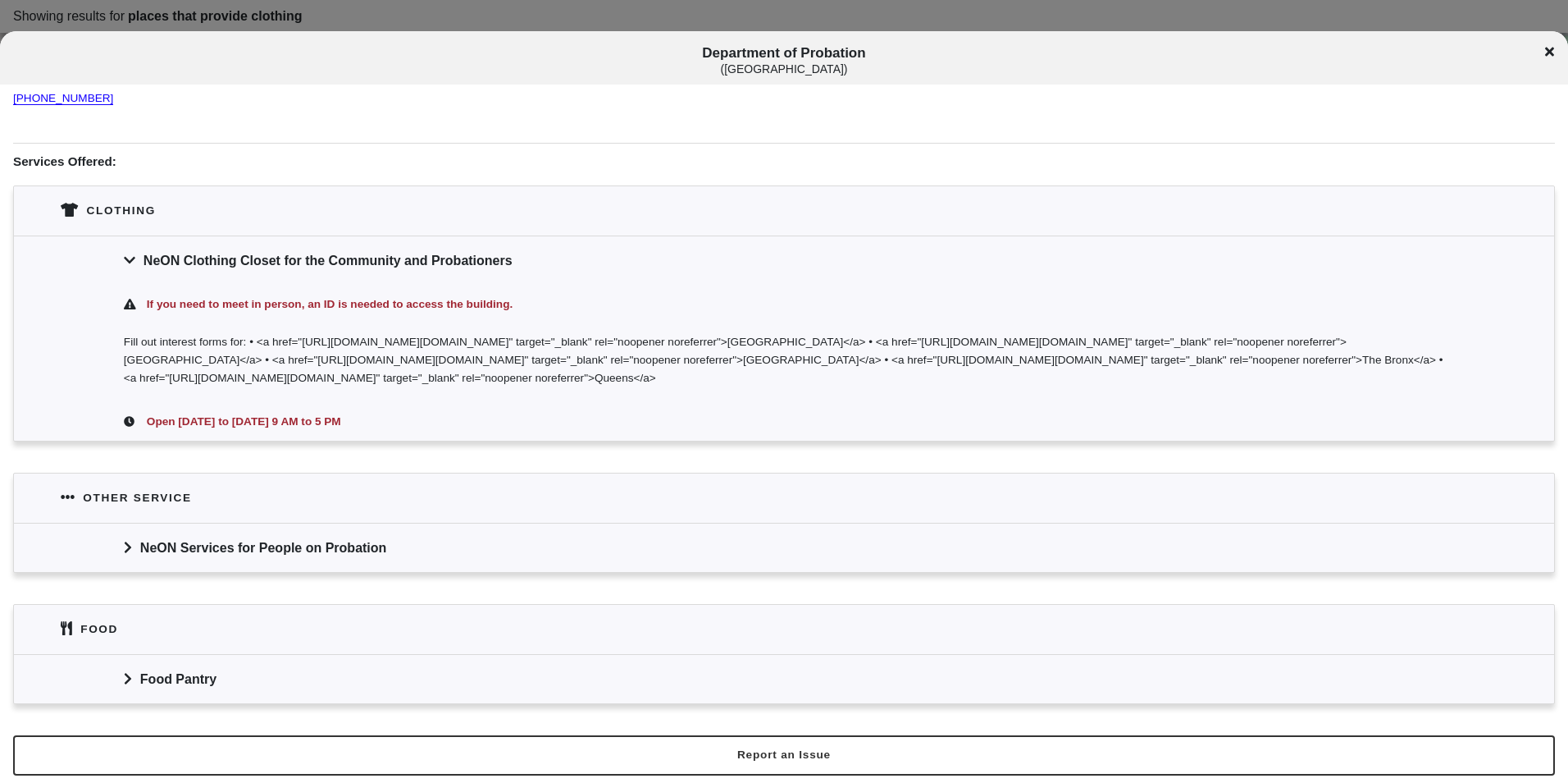
click at [1540, 53] on div "Department of Probation ( [GEOGRAPHIC_DATA] )" at bounding box center [784, 60] width 1568 height 30
click at [1550, 56] on icon at bounding box center [1550, 51] width 9 height 13
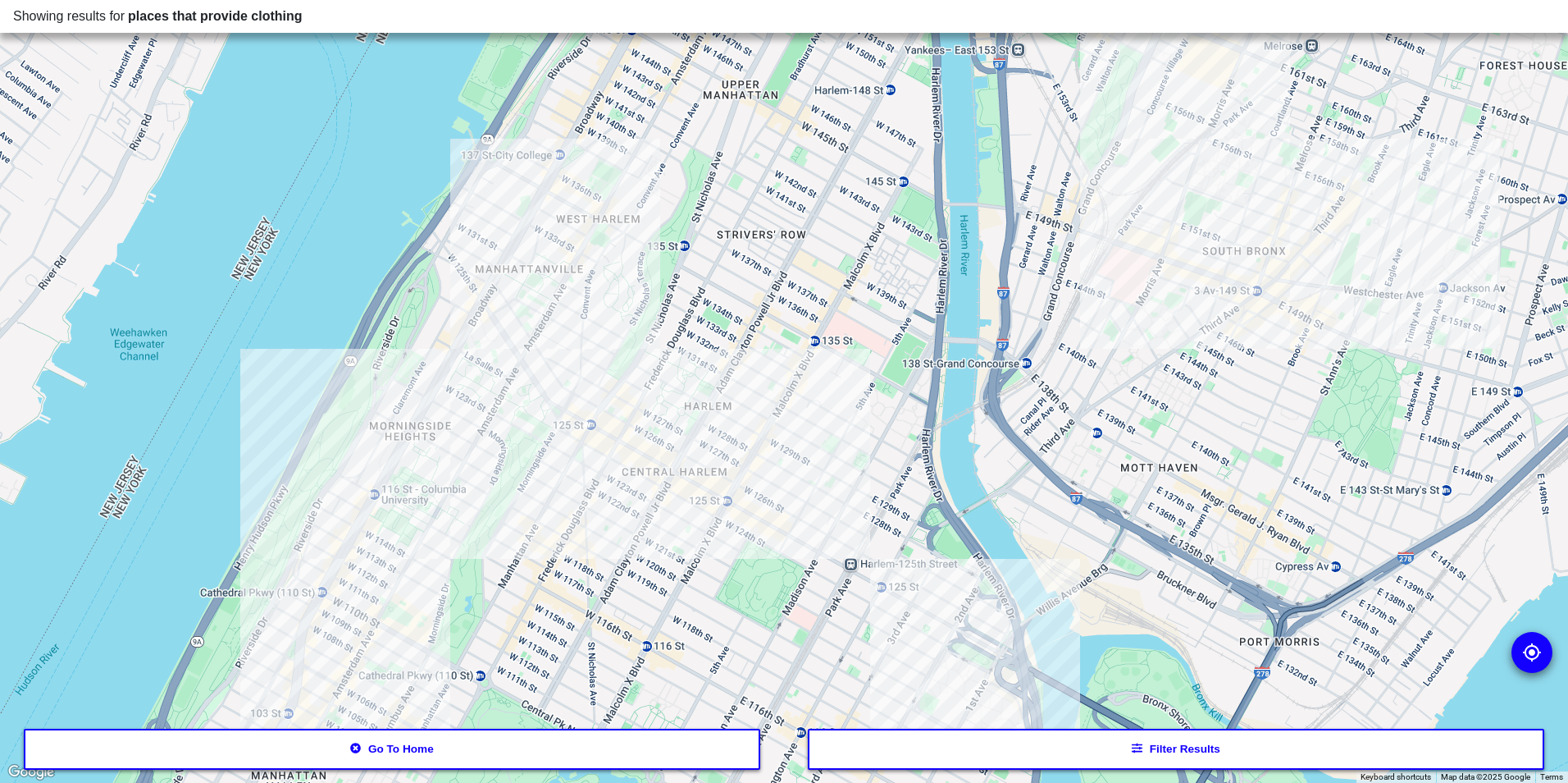
click at [755, 510] on div at bounding box center [784, 391] width 1568 height 783
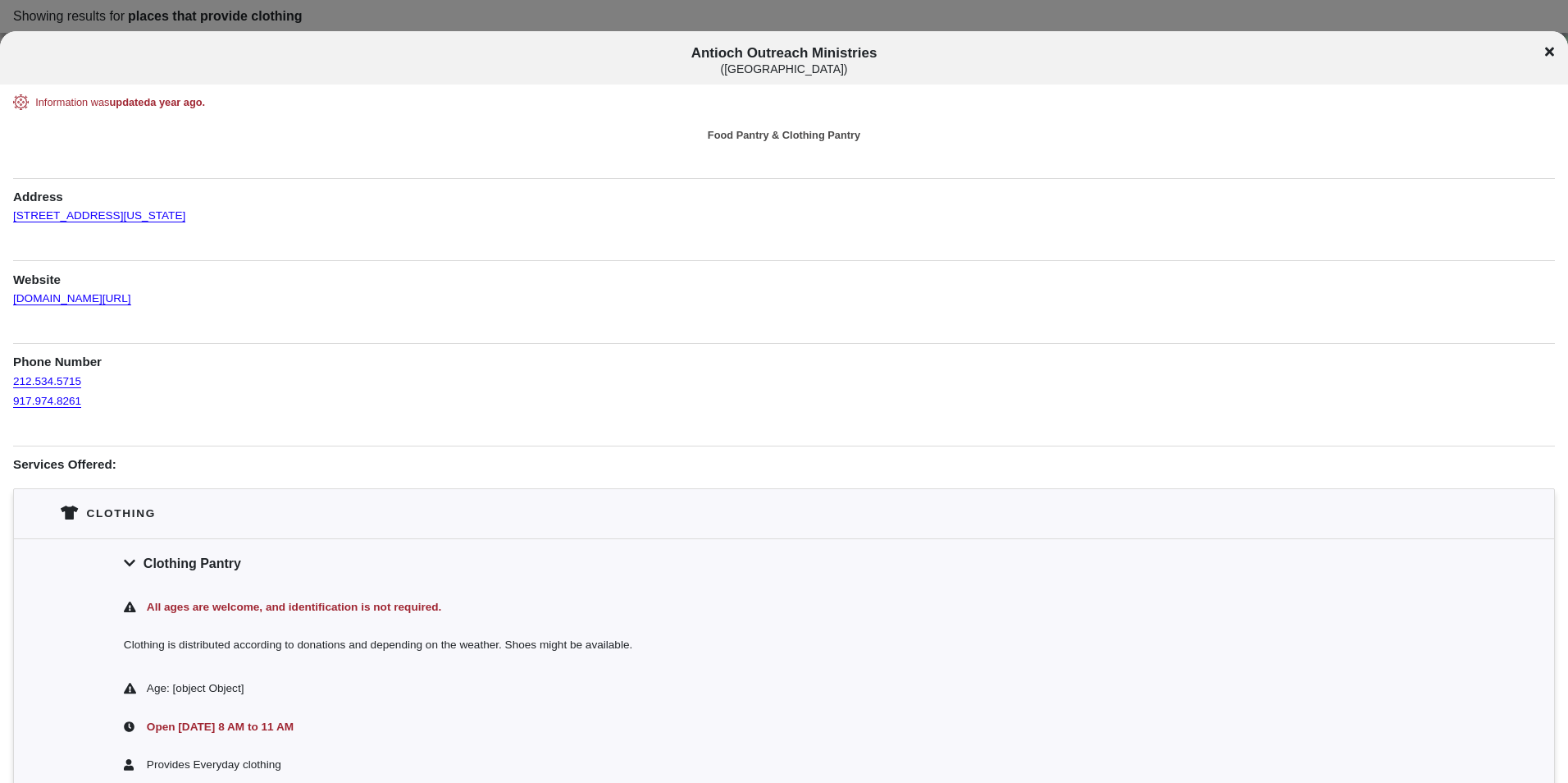
click at [744, 55] on span "Antioch Outreach Ministries ( [GEOGRAPHIC_DATA] )" at bounding box center [784, 60] width 1302 height 30
drag, startPoint x: 744, startPoint y: 55, endPoint x: 734, endPoint y: 51, distance: 10.8
click at [735, 51] on span "Antioch Outreach Ministries ( [GEOGRAPHIC_DATA] )" at bounding box center [784, 60] width 1302 height 30
click at [734, 51] on span "Antioch Outreach Ministries ( [GEOGRAPHIC_DATA] )" at bounding box center [784, 60] width 1302 height 30
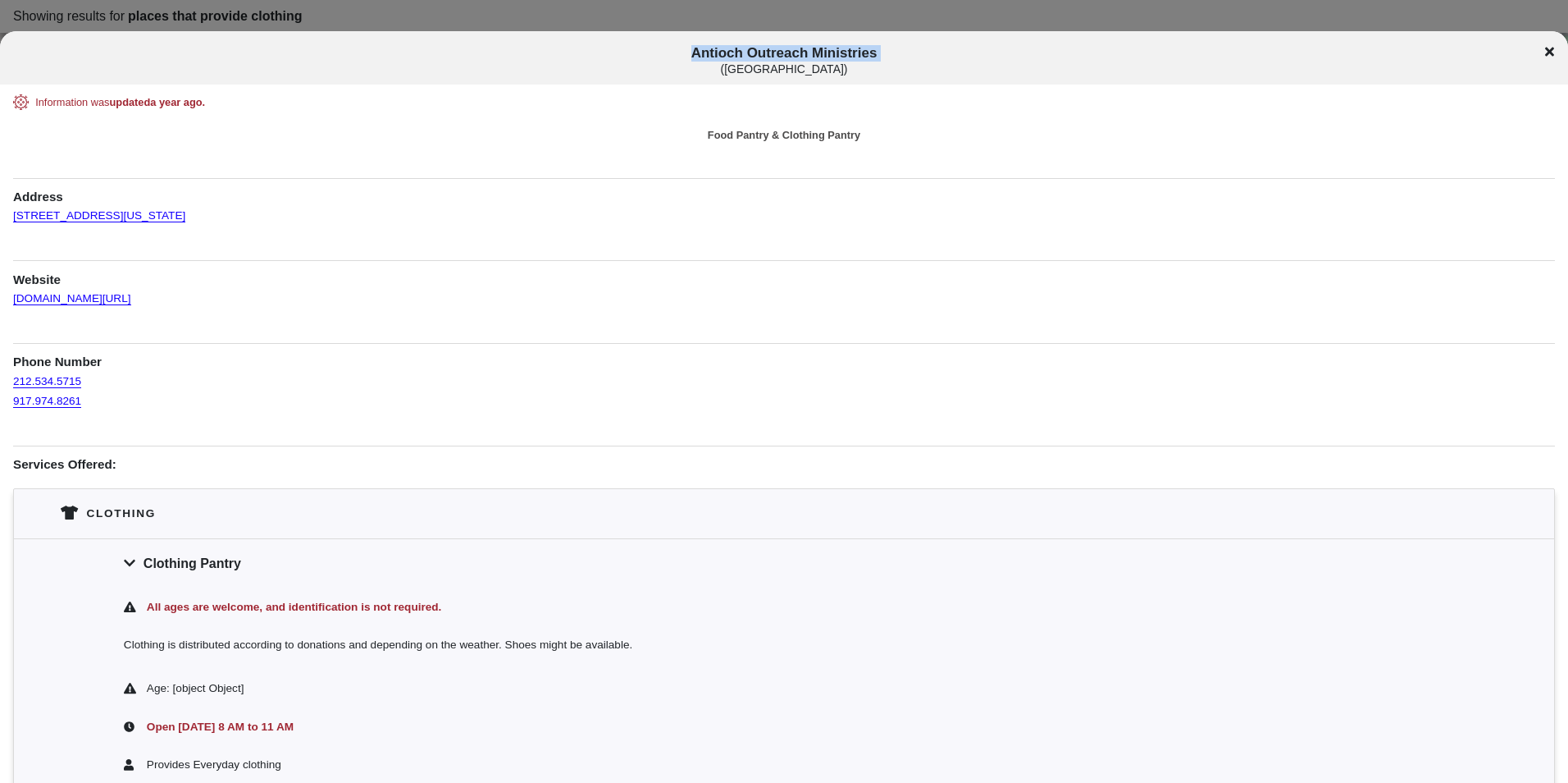
click at [734, 51] on span "Antioch Outreach Ministries ( [GEOGRAPHIC_DATA] )" at bounding box center [784, 60] width 1302 height 30
copy span "Antioch Outreach Ministries"
drag, startPoint x: 251, startPoint y: 219, endPoint x: 7, endPoint y: 212, distance: 244.1
click at [7, 212] on div "Information was updated a year ago . Food Pantry & Clothing Pantry Address [STR…" at bounding box center [784, 538] width 1568 height 888
copy link "[STREET_ADDRESS][US_STATE]"
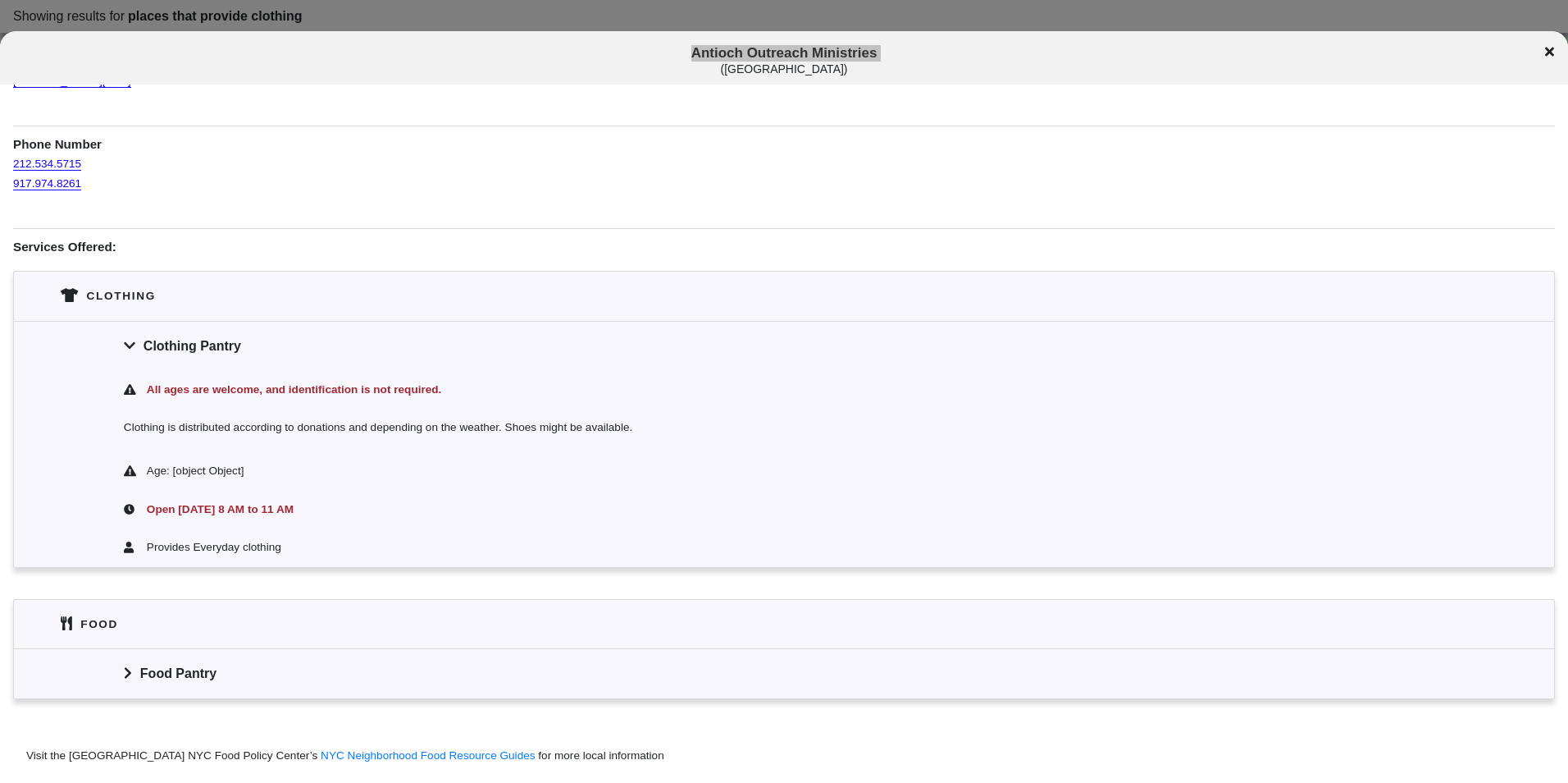
scroll to position [246, 0]
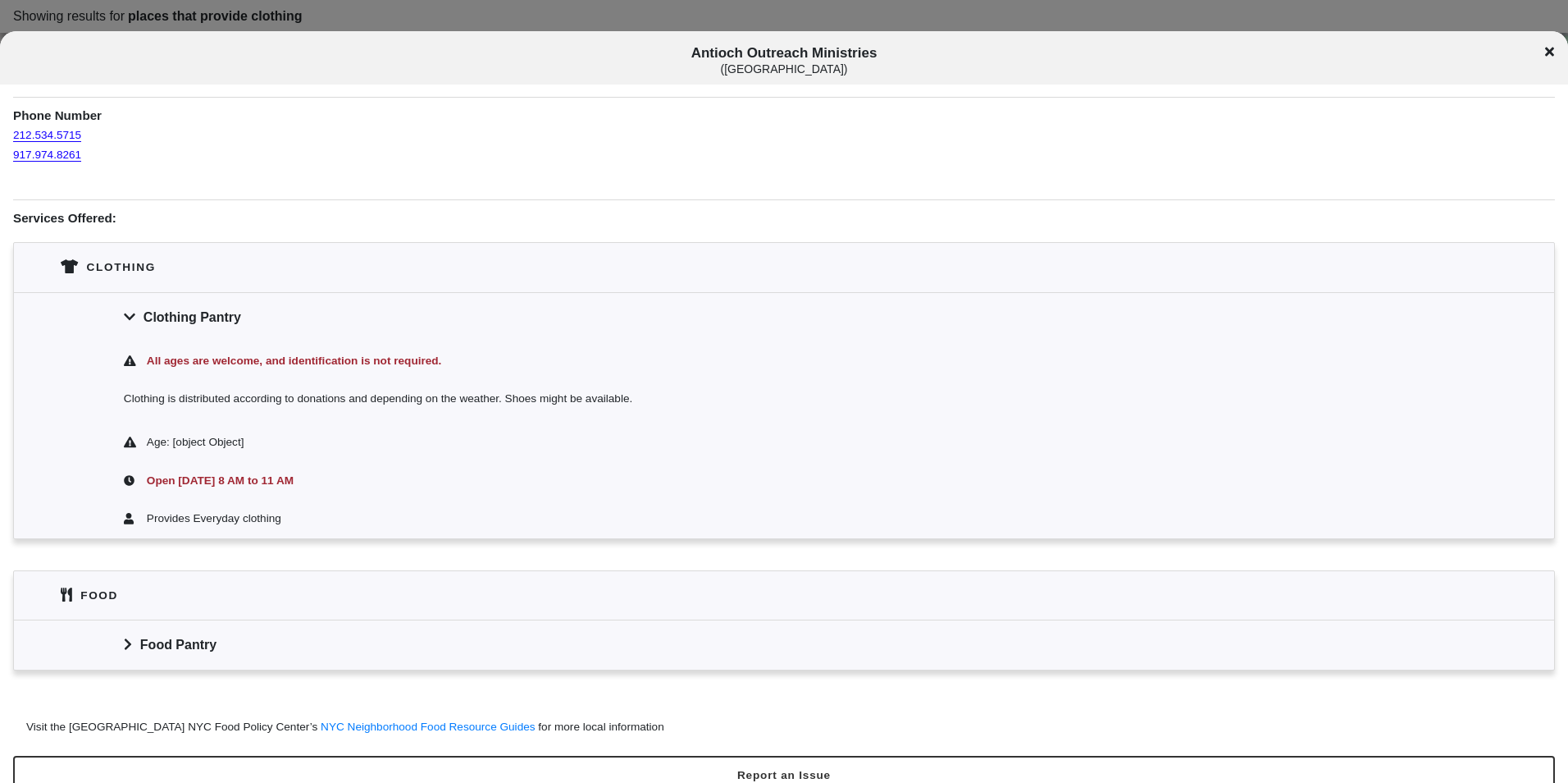
click at [416, 625] on div "Food Pantry" at bounding box center [784, 644] width 1540 height 50
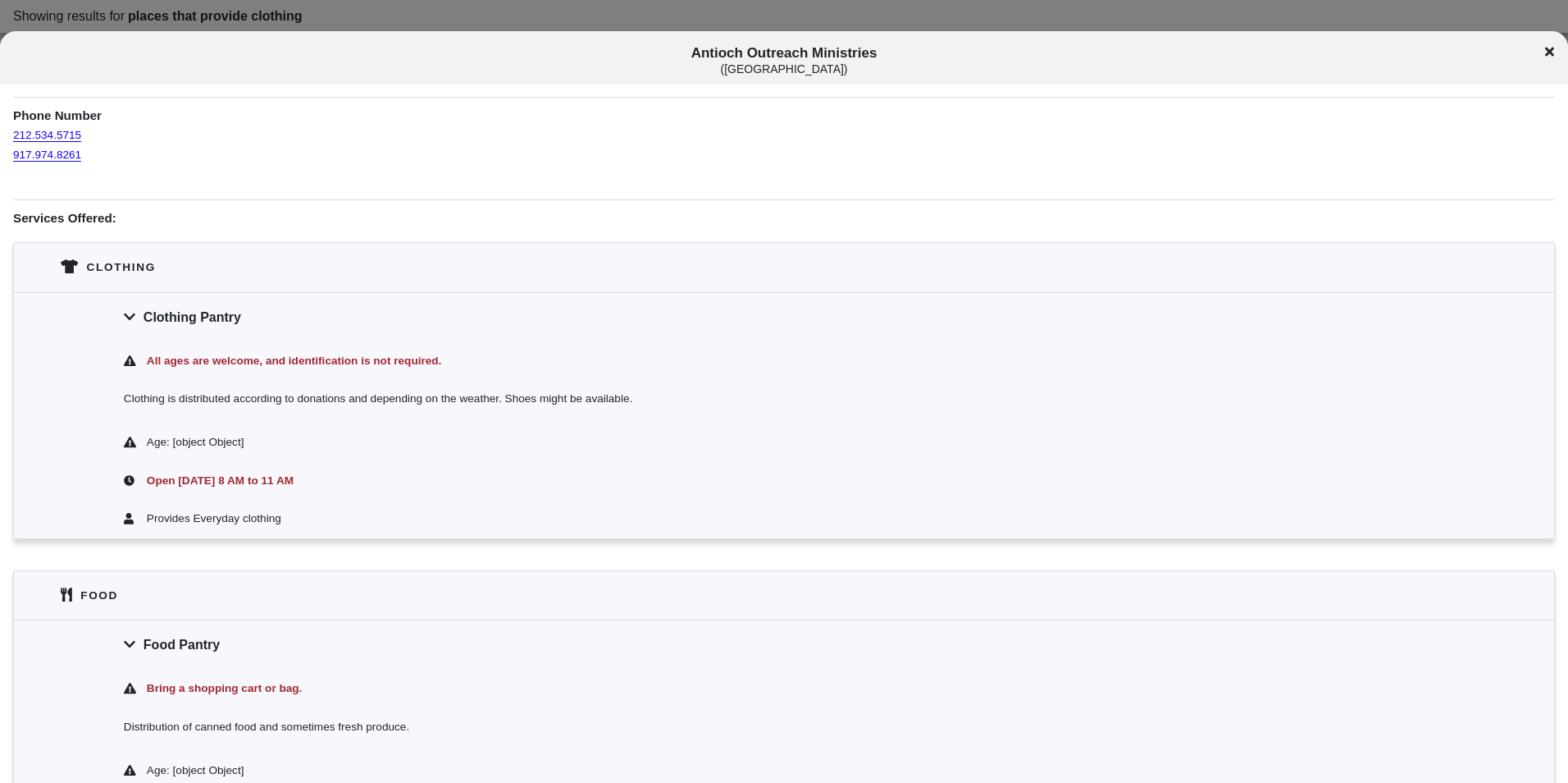
scroll to position [443, 0]
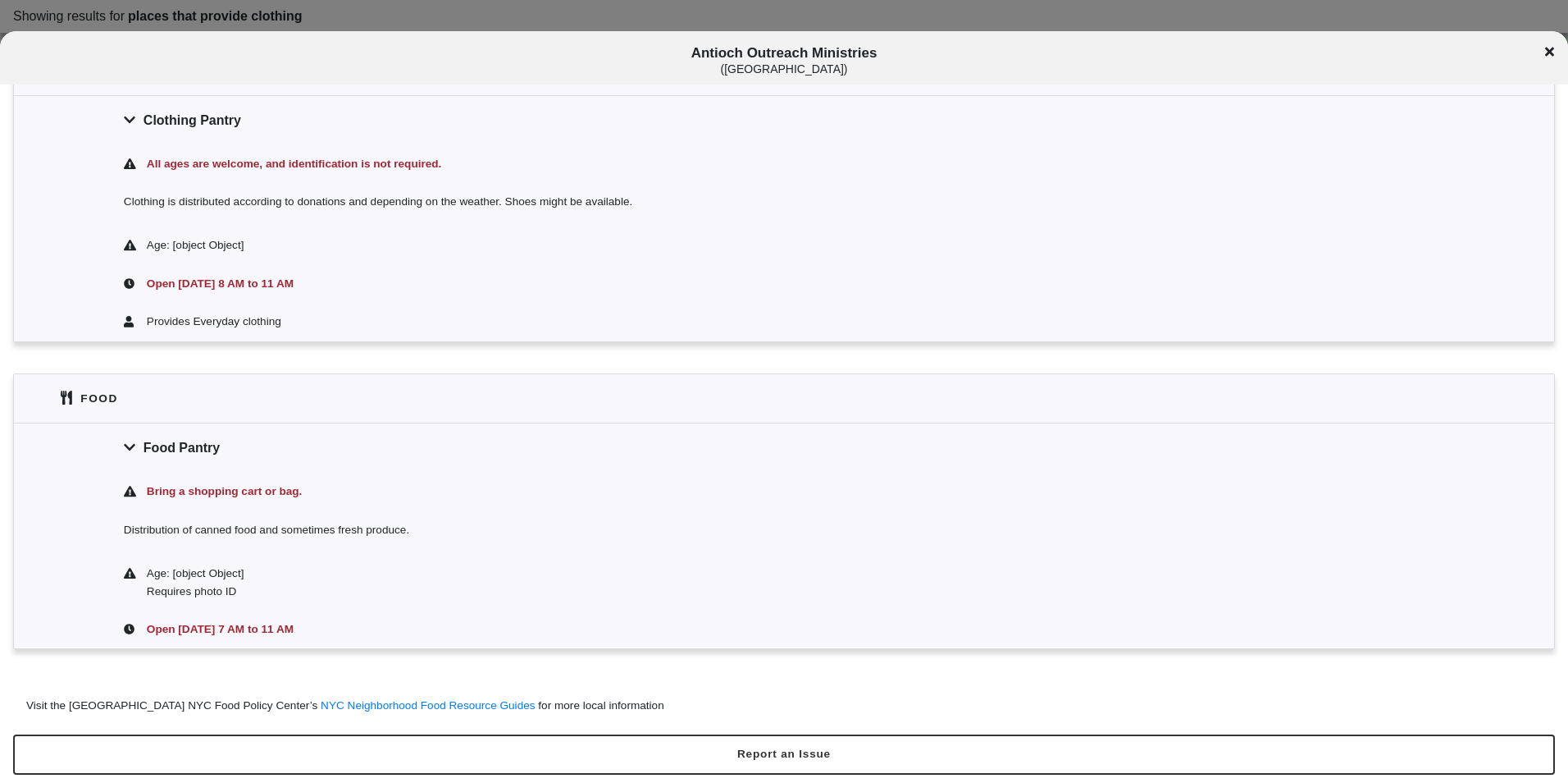
click at [1551, 53] on icon at bounding box center [1550, 52] width 9 height 9
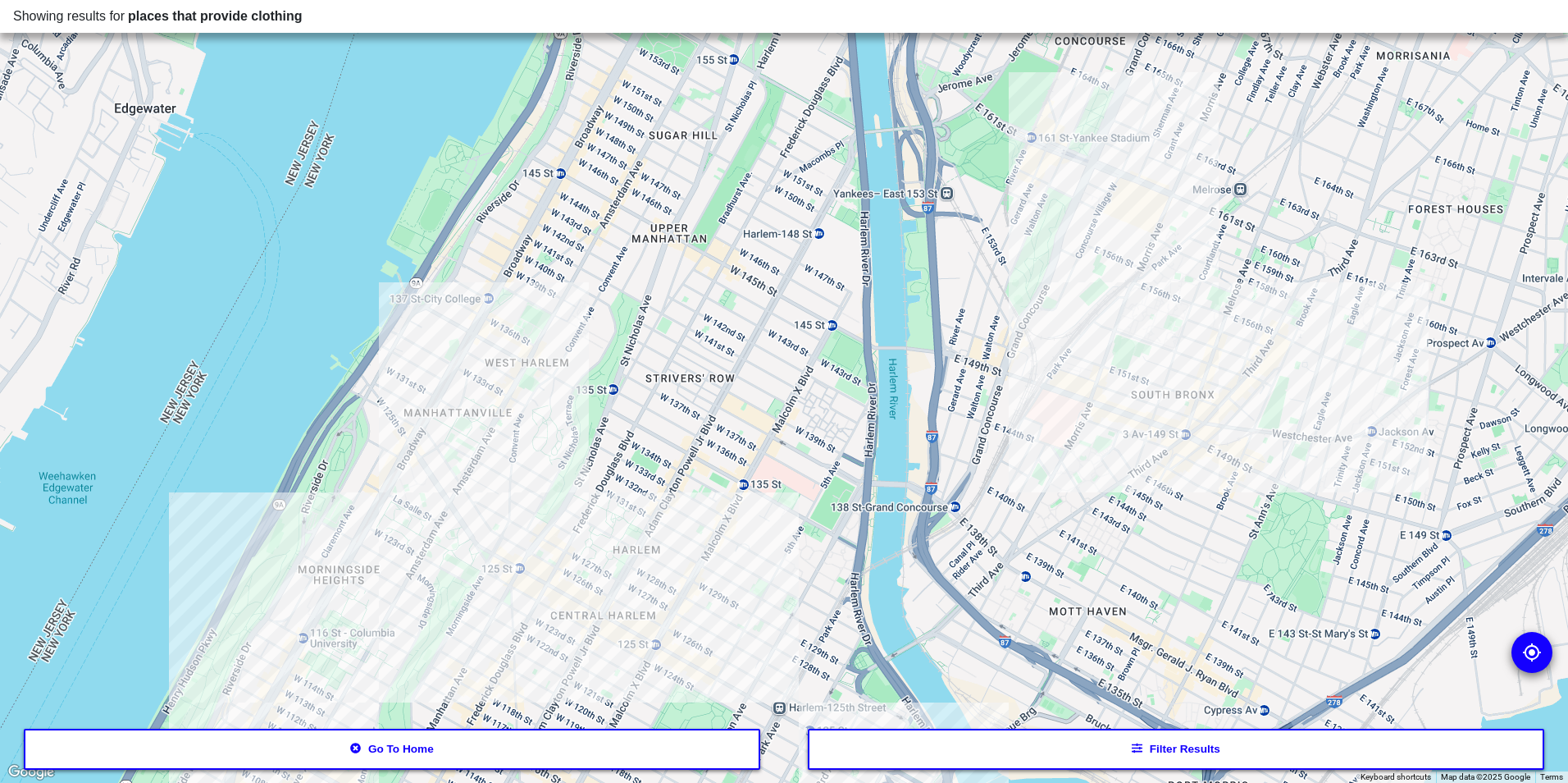
drag, startPoint x: 826, startPoint y: 224, endPoint x: 758, endPoint y: 420, distance: 207.5
click at [758, 417] on div at bounding box center [784, 391] width 1568 height 783
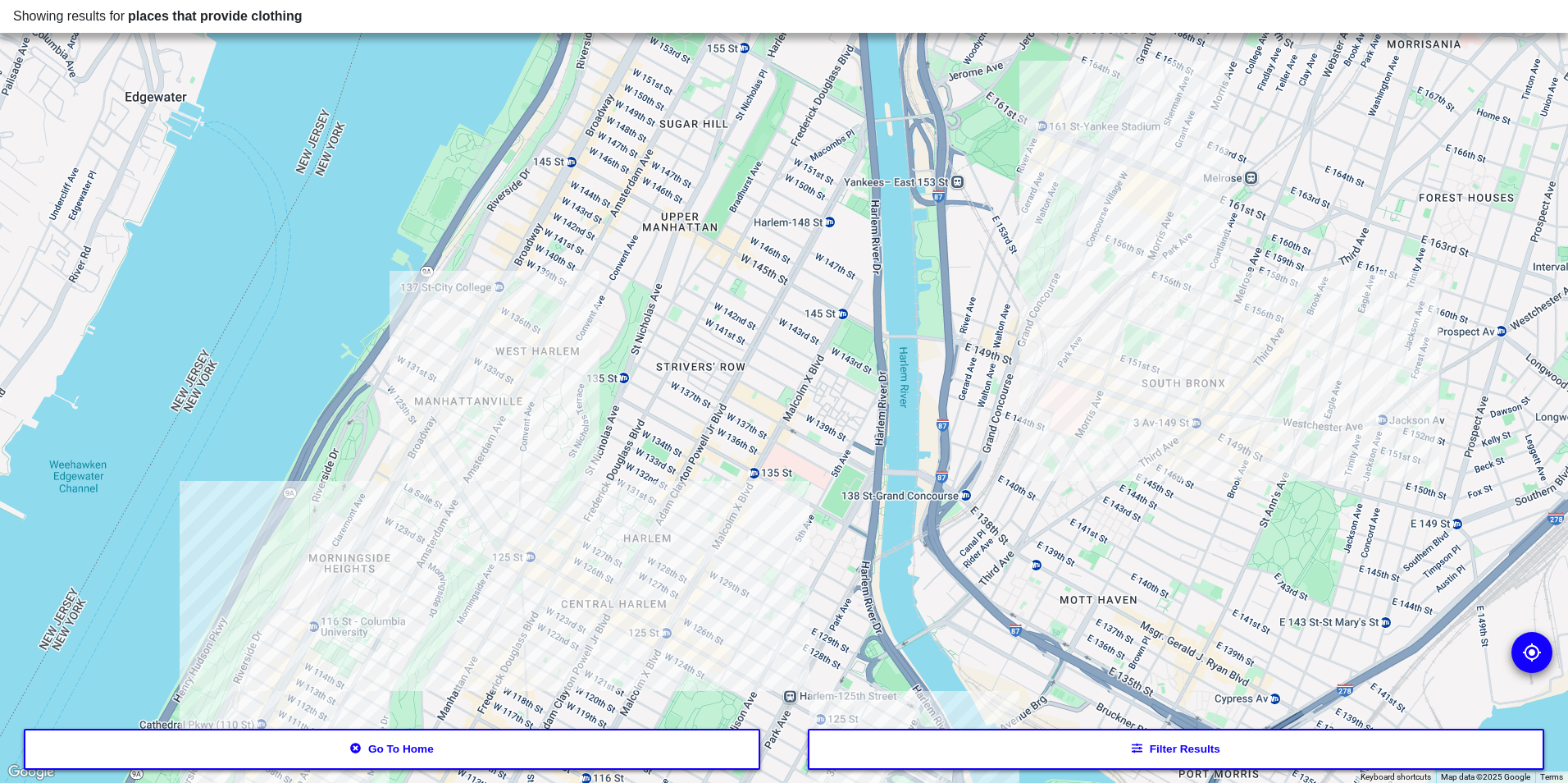
click at [455, 439] on div at bounding box center [784, 391] width 1568 height 783
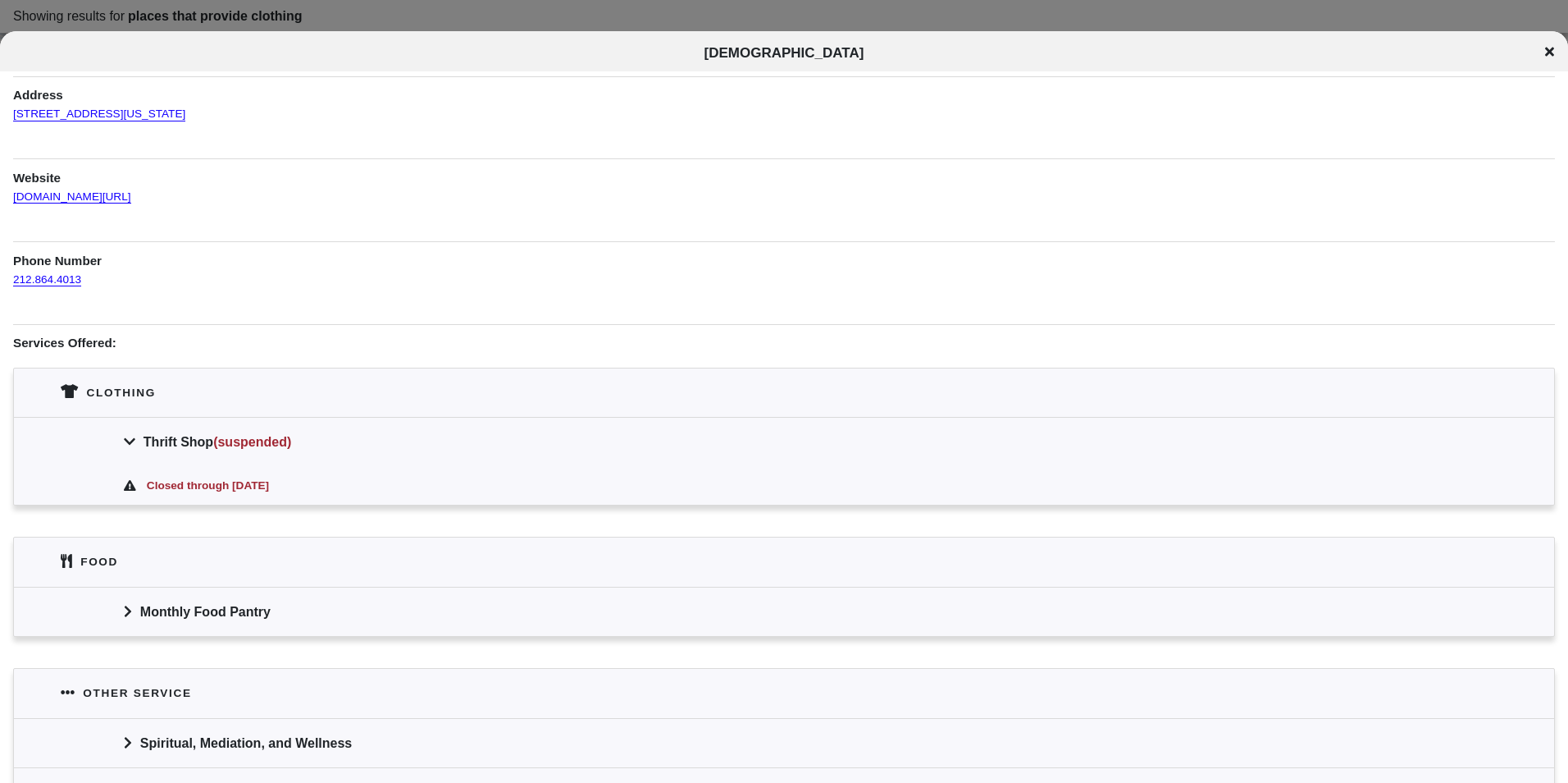
scroll to position [164, 0]
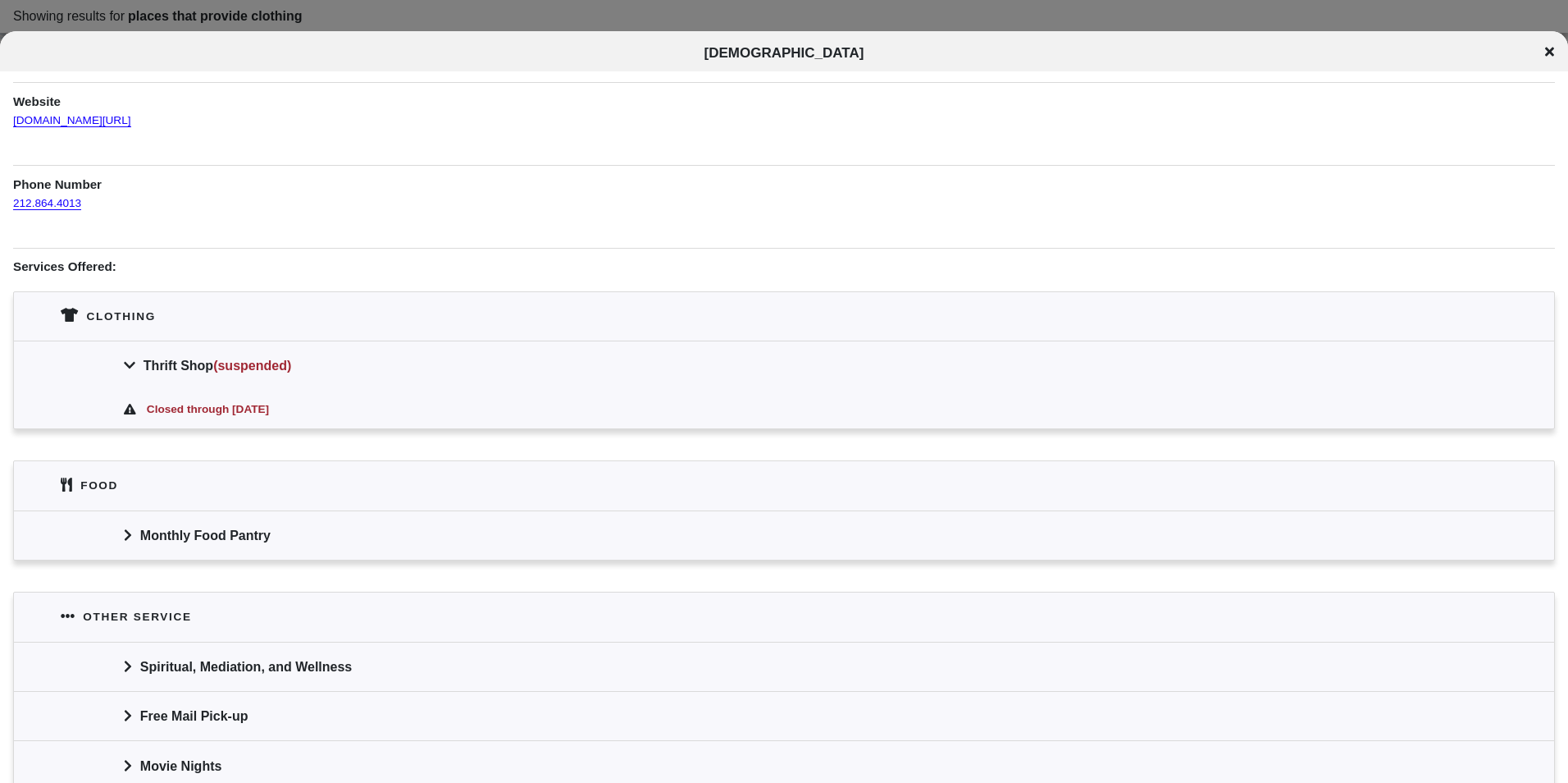
click at [1561, 51] on div "[DEMOGRAPHIC_DATA]" at bounding box center [784, 53] width 1568 height 17
click at [1552, 51] on icon at bounding box center [1550, 51] width 9 height 13
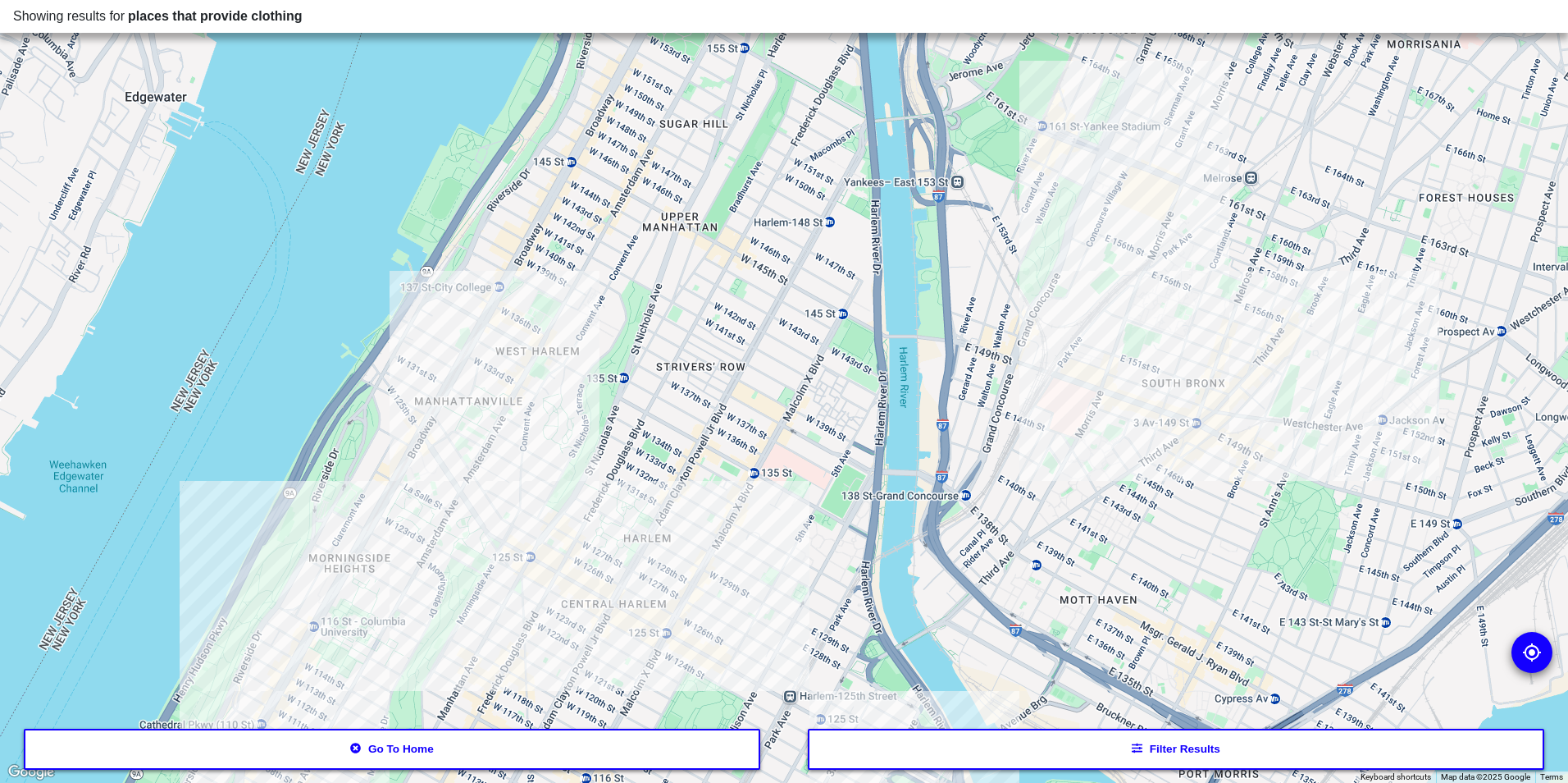
click at [521, 547] on div at bounding box center [784, 391] width 1568 height 783
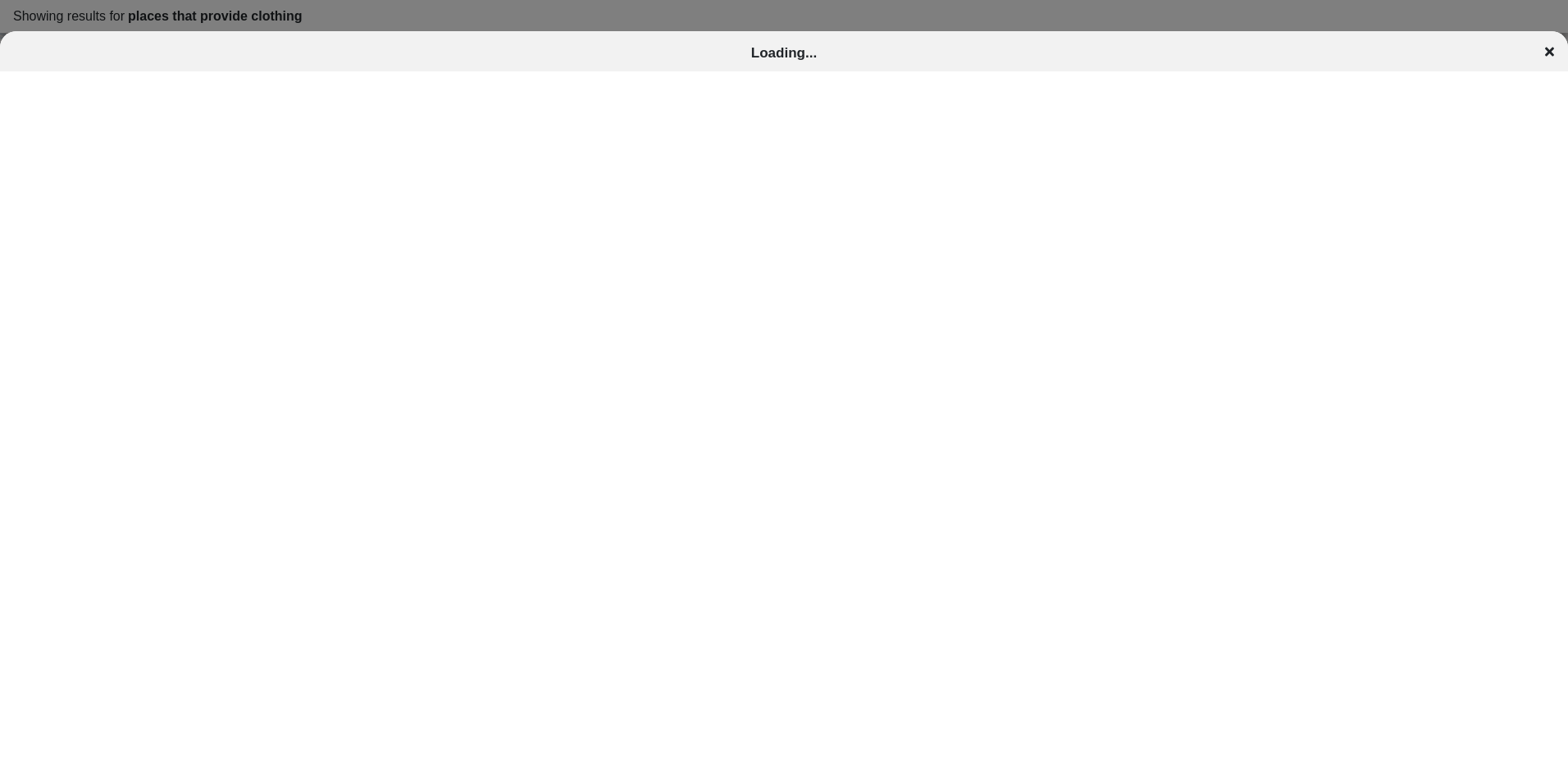
click at [1550, 56] on icon at bounding box center [1550, 51] width 9 height 13
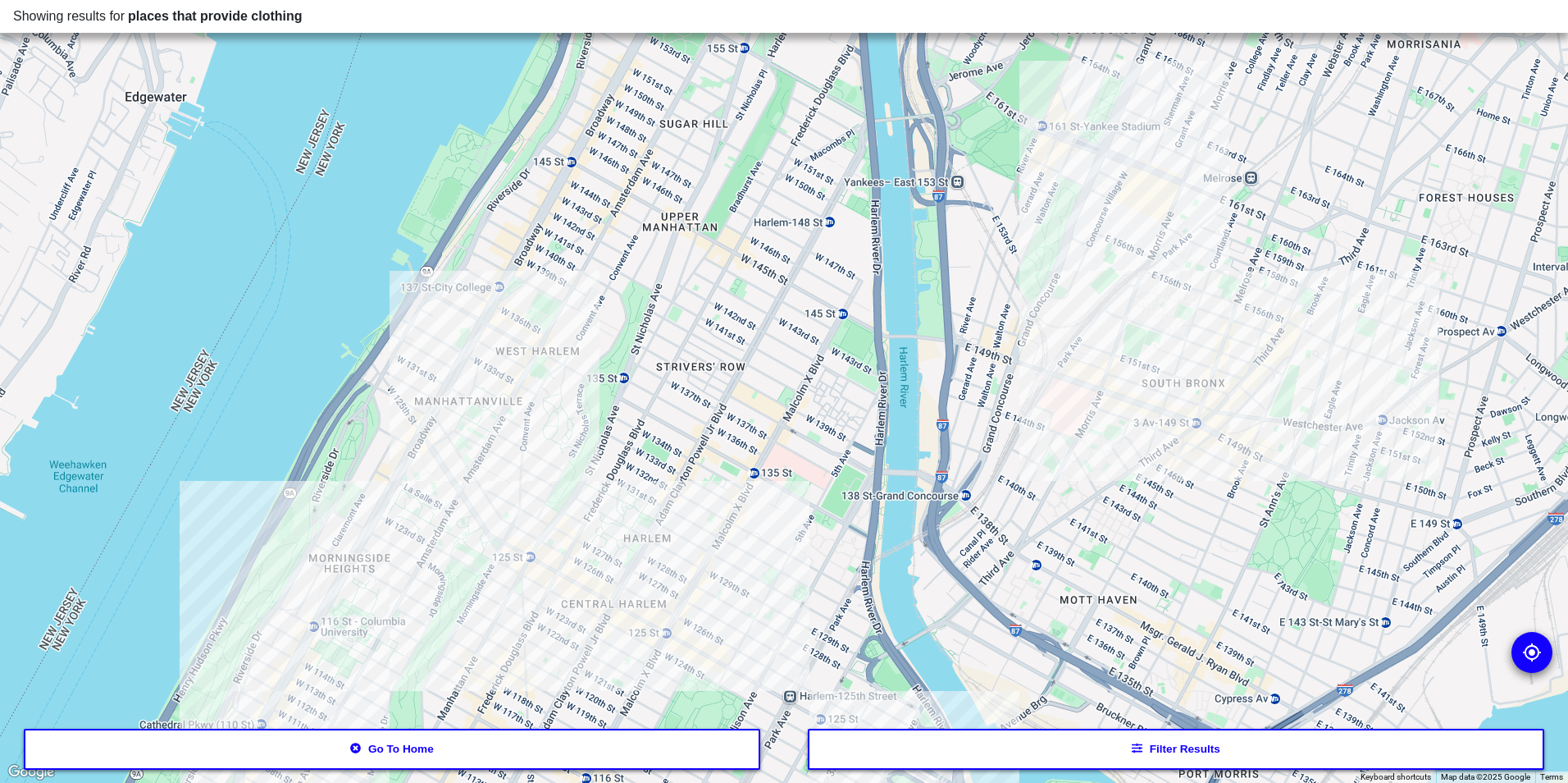
click at [656, 561] on div at bounding box center [784, 391] width 1568 height 783
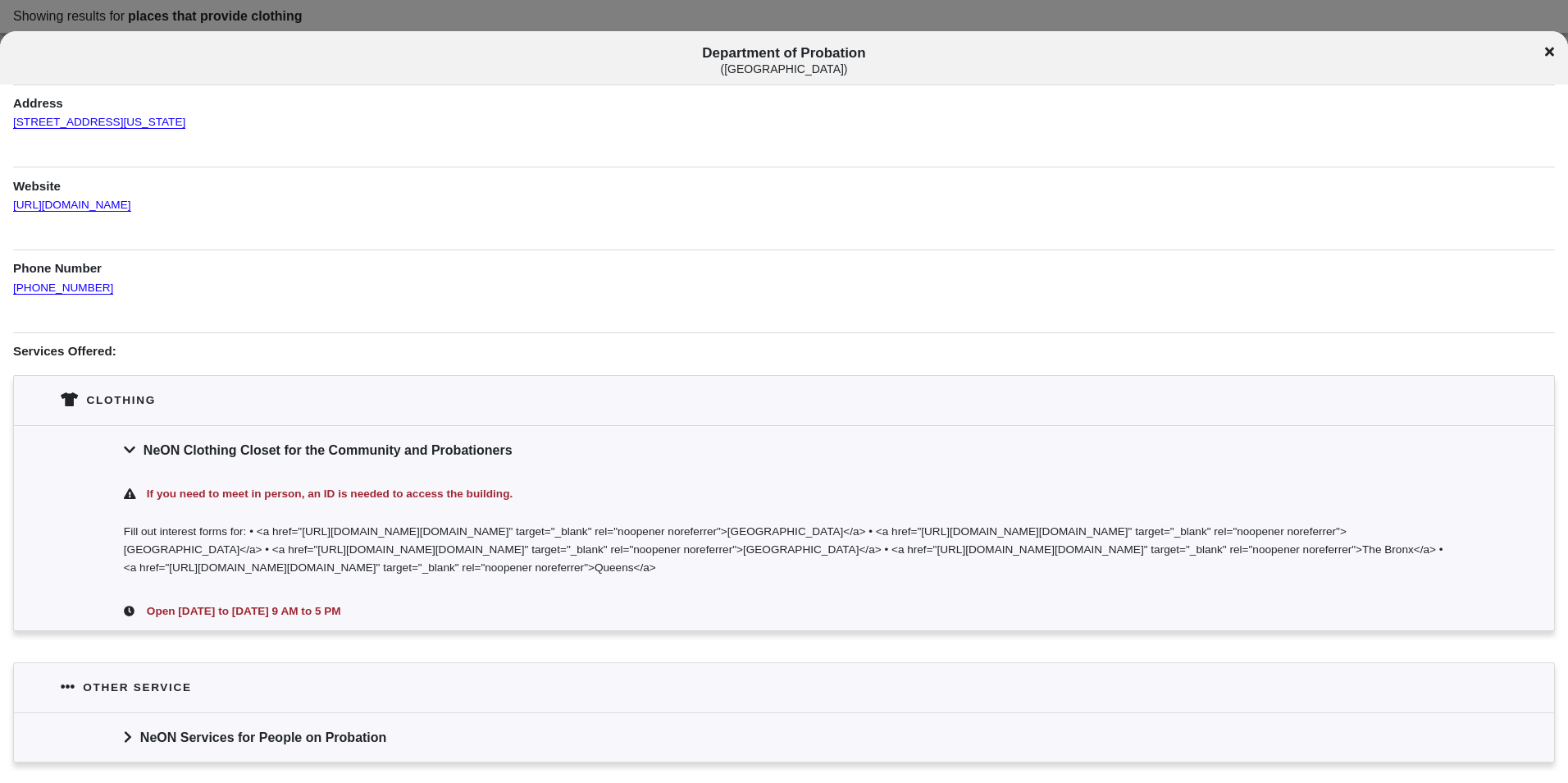
scroll to position [283, 0]
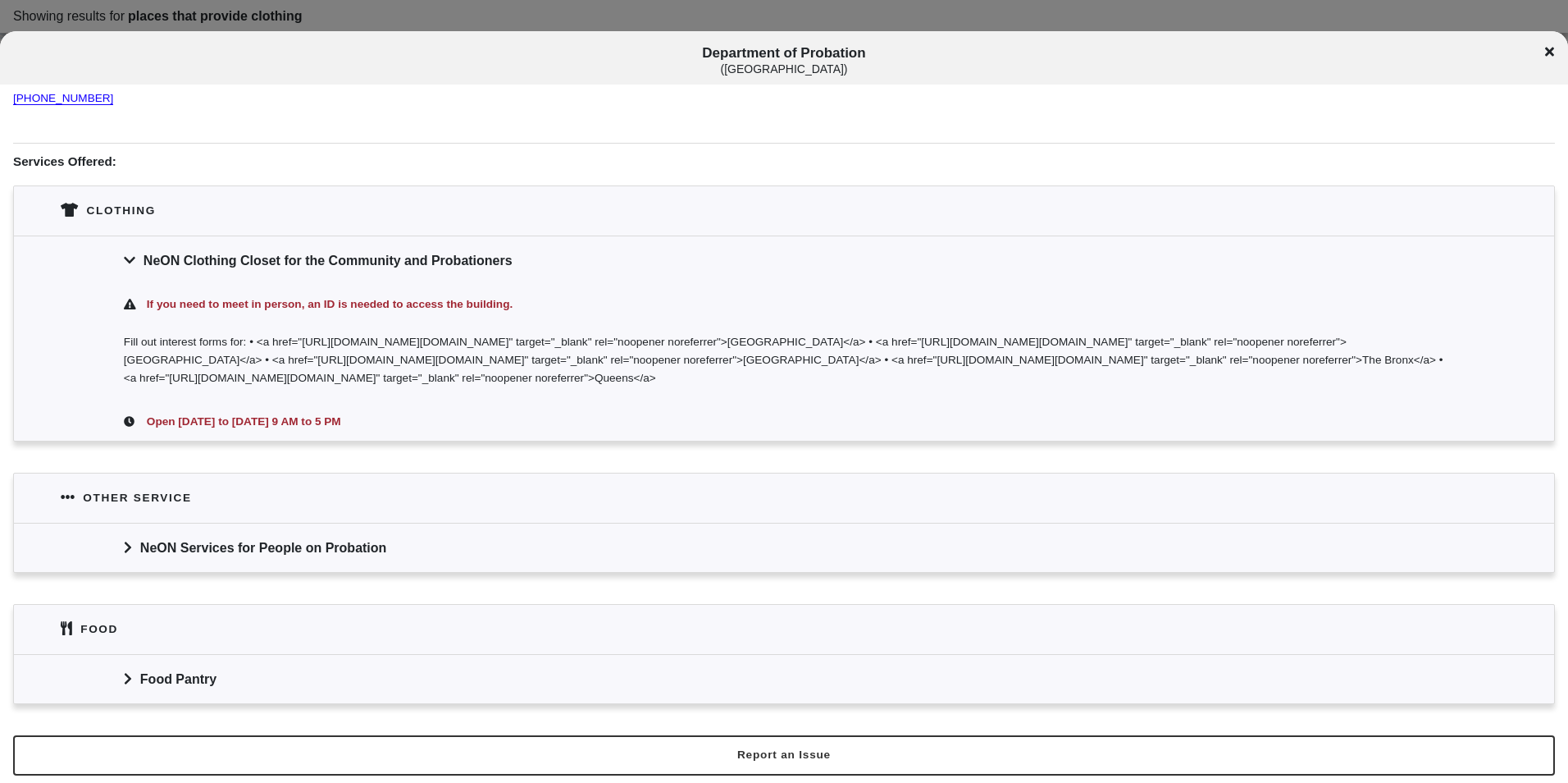
click at [1550, 49] on icon at bounding box center [1550, 51] width 9 height 13
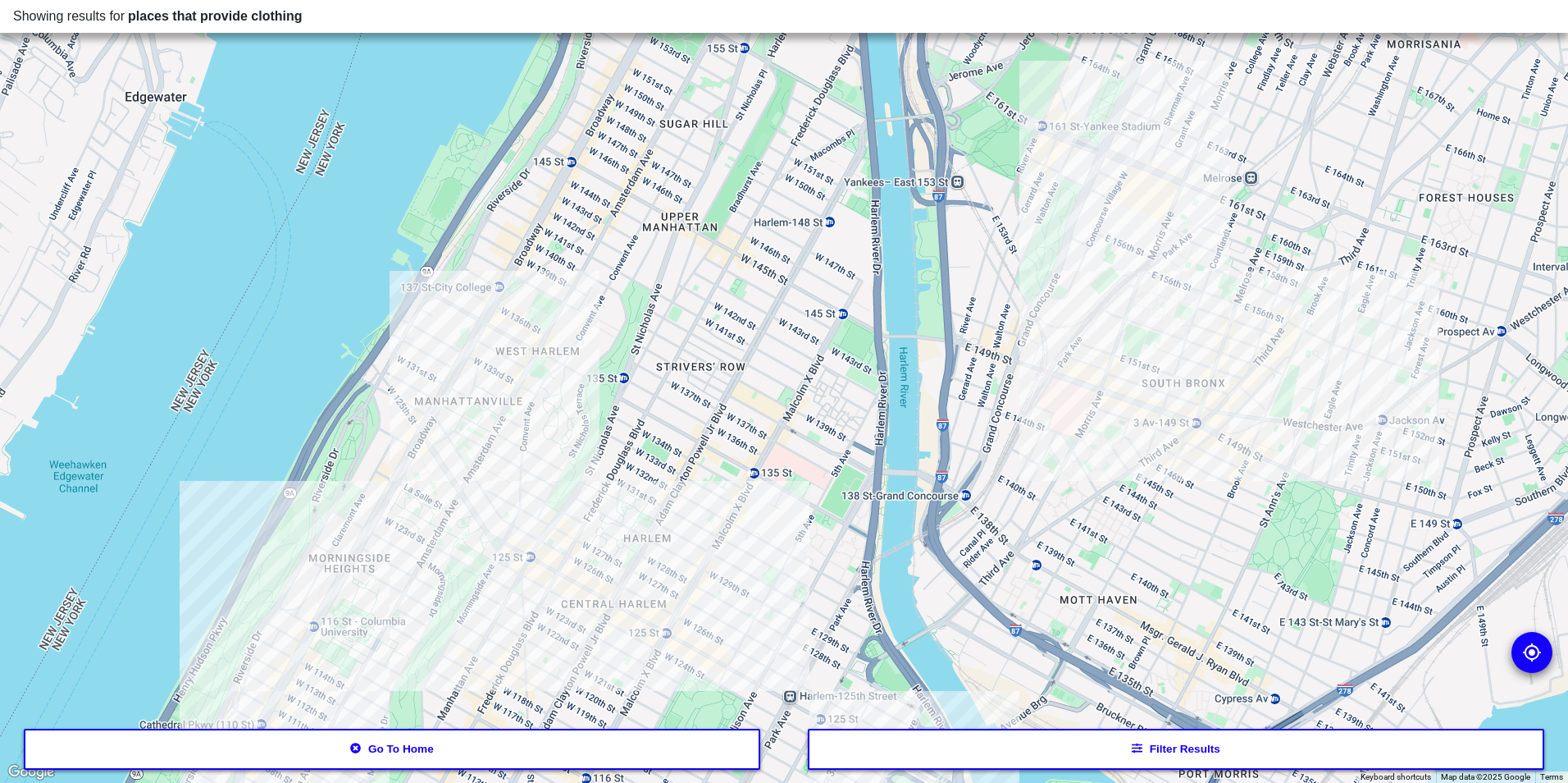
click at [739, 661] on div at bounding box center [784, 391] width 1568 height 783
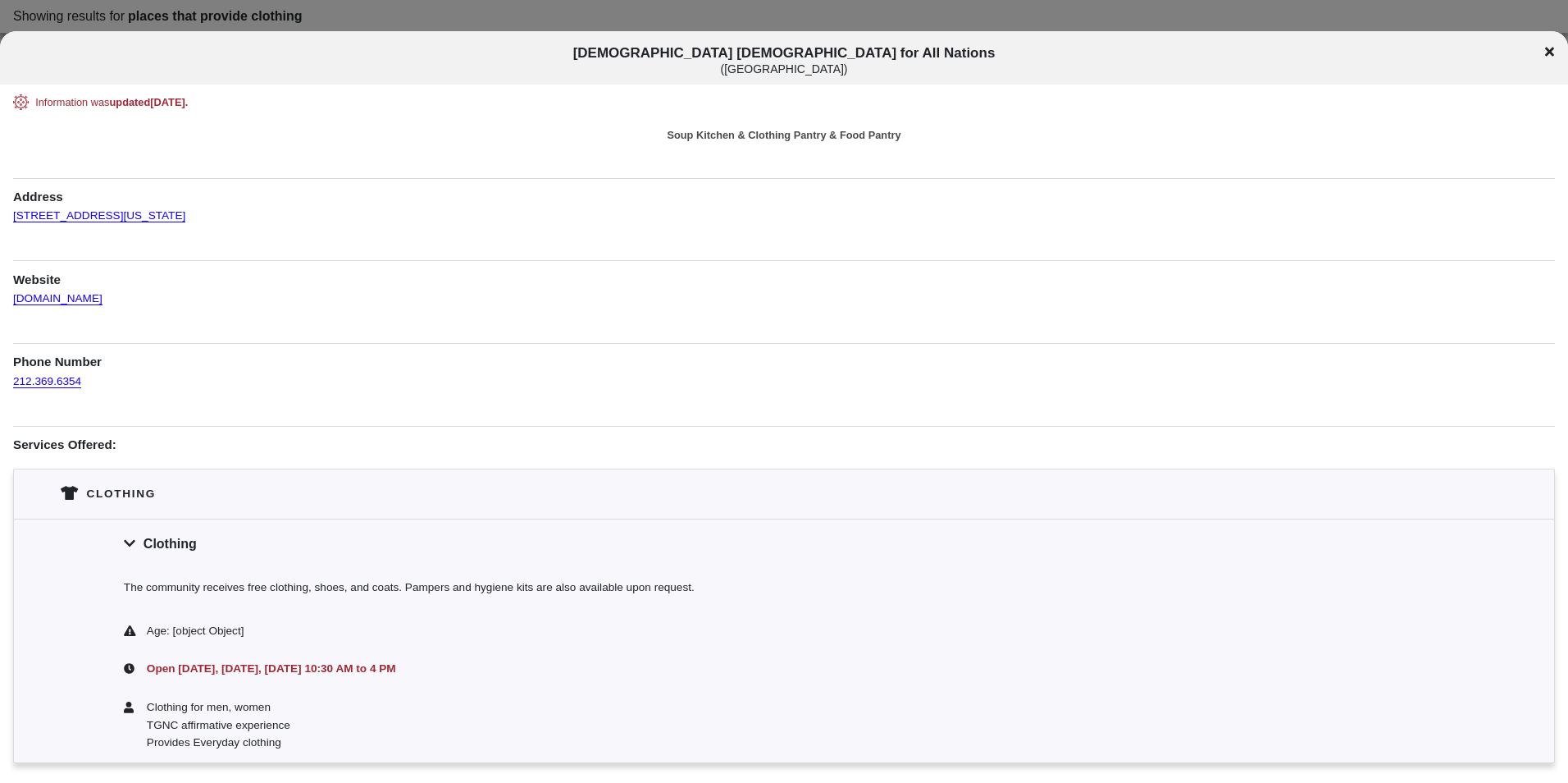
click at [758, 48] on span "[DEMOGRAPHIC_DATA] for All Nations ( [GEOGRAPHIC_DATA] )" at bounding box center [784, 60] width 1302 height 30
copy span "[DEMOGRAPHIC_DATA] [DEMOGRAPHIC_DATA] for All Nations"
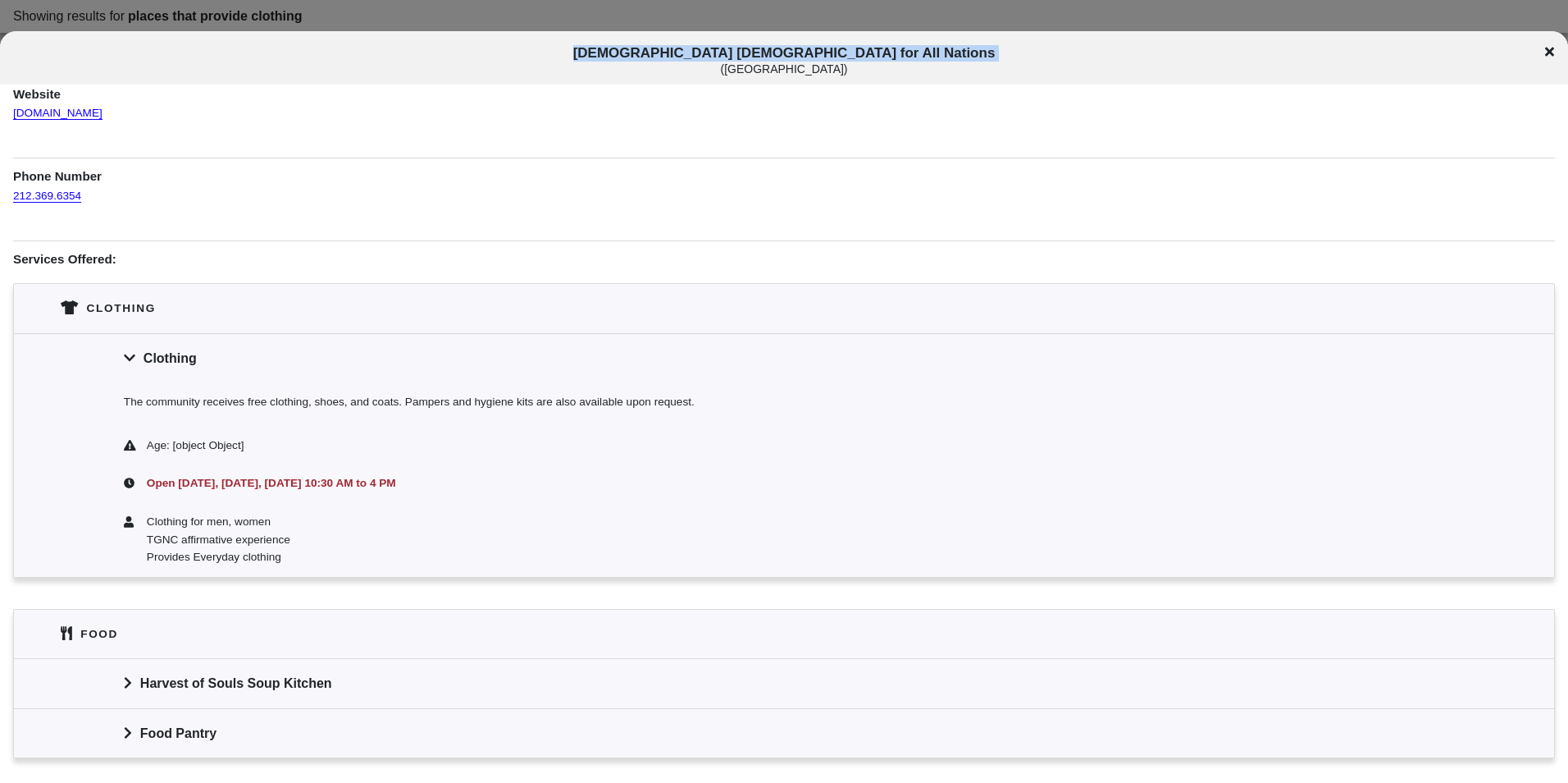
scroll to position [239, 0]
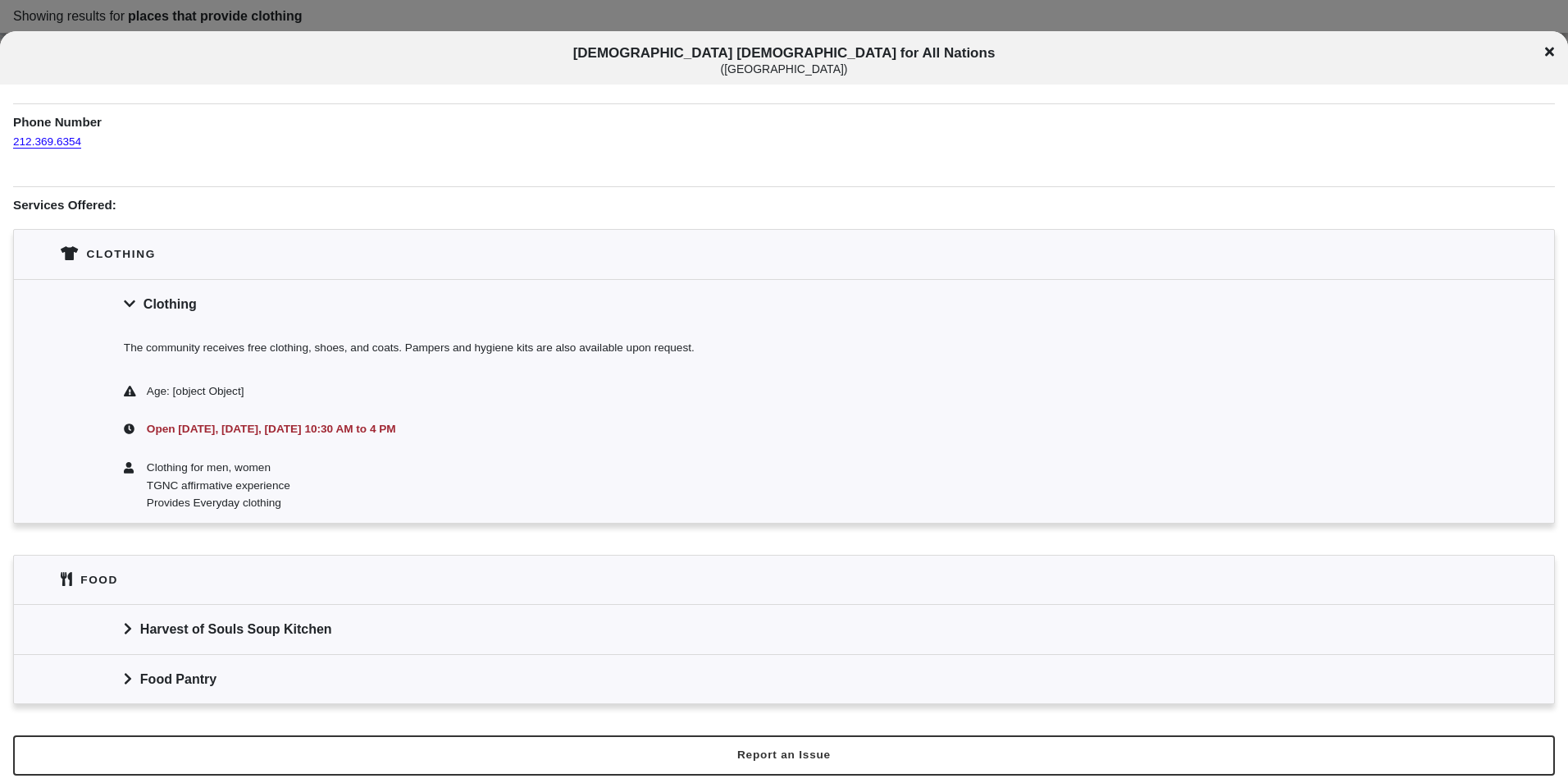
click at [231, 681] on div "Food Pantry" at bounding box center [784, 678] width 1540 height 50
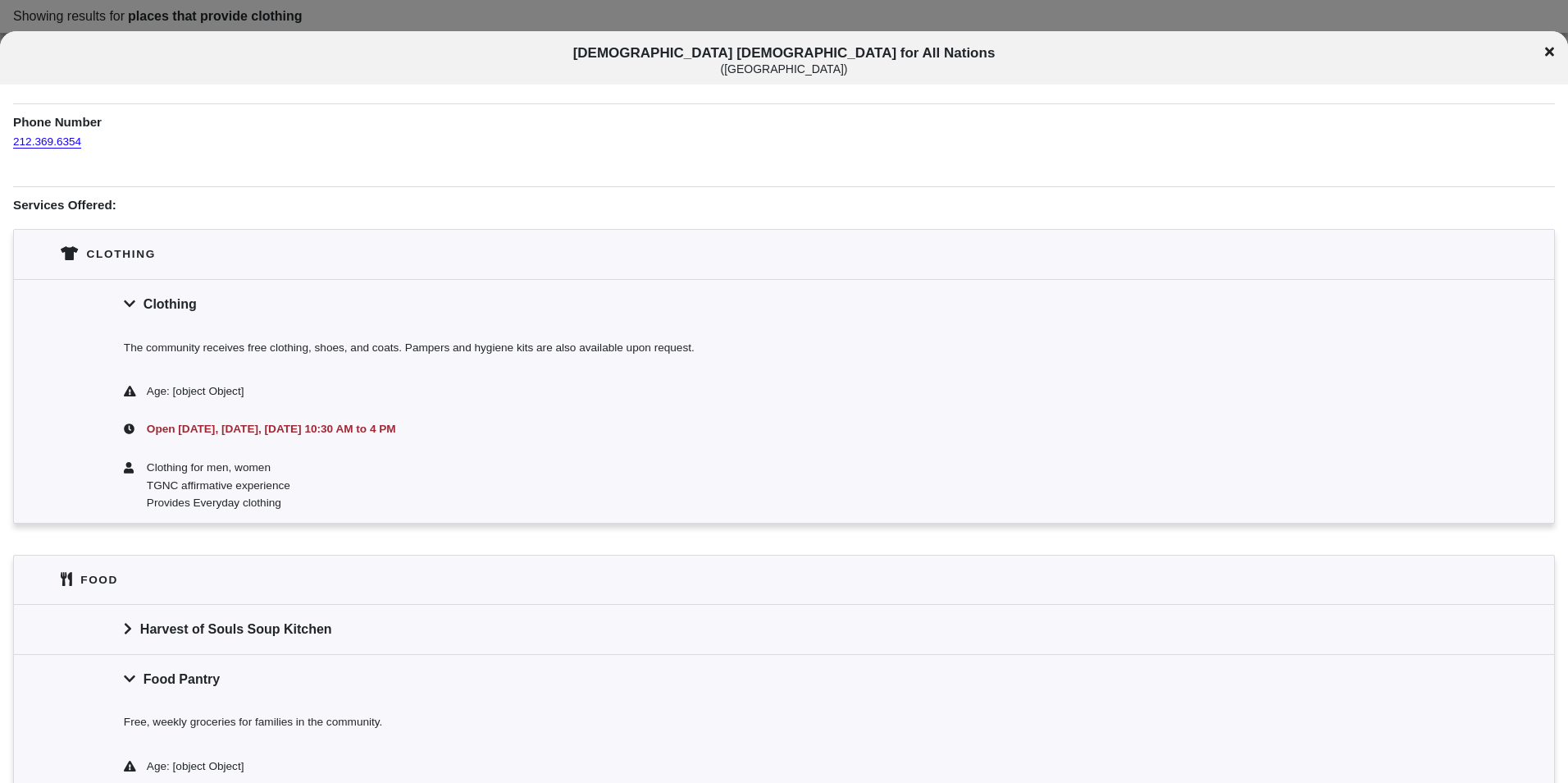
scroll to position [360, 0]
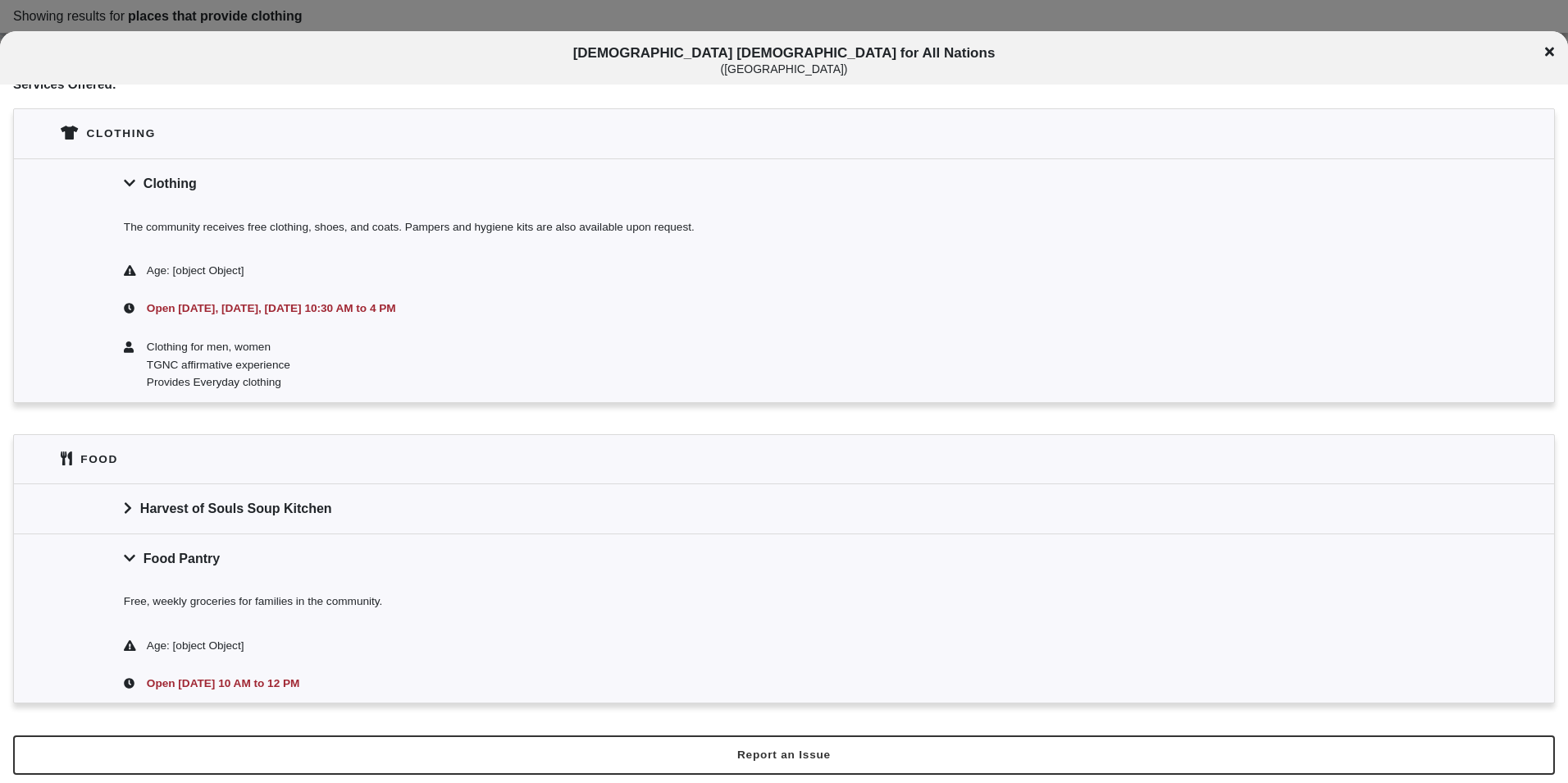
click at [257, 576] on div "Food Pantry" at bounding box center [784, 558] width 1540 height 50
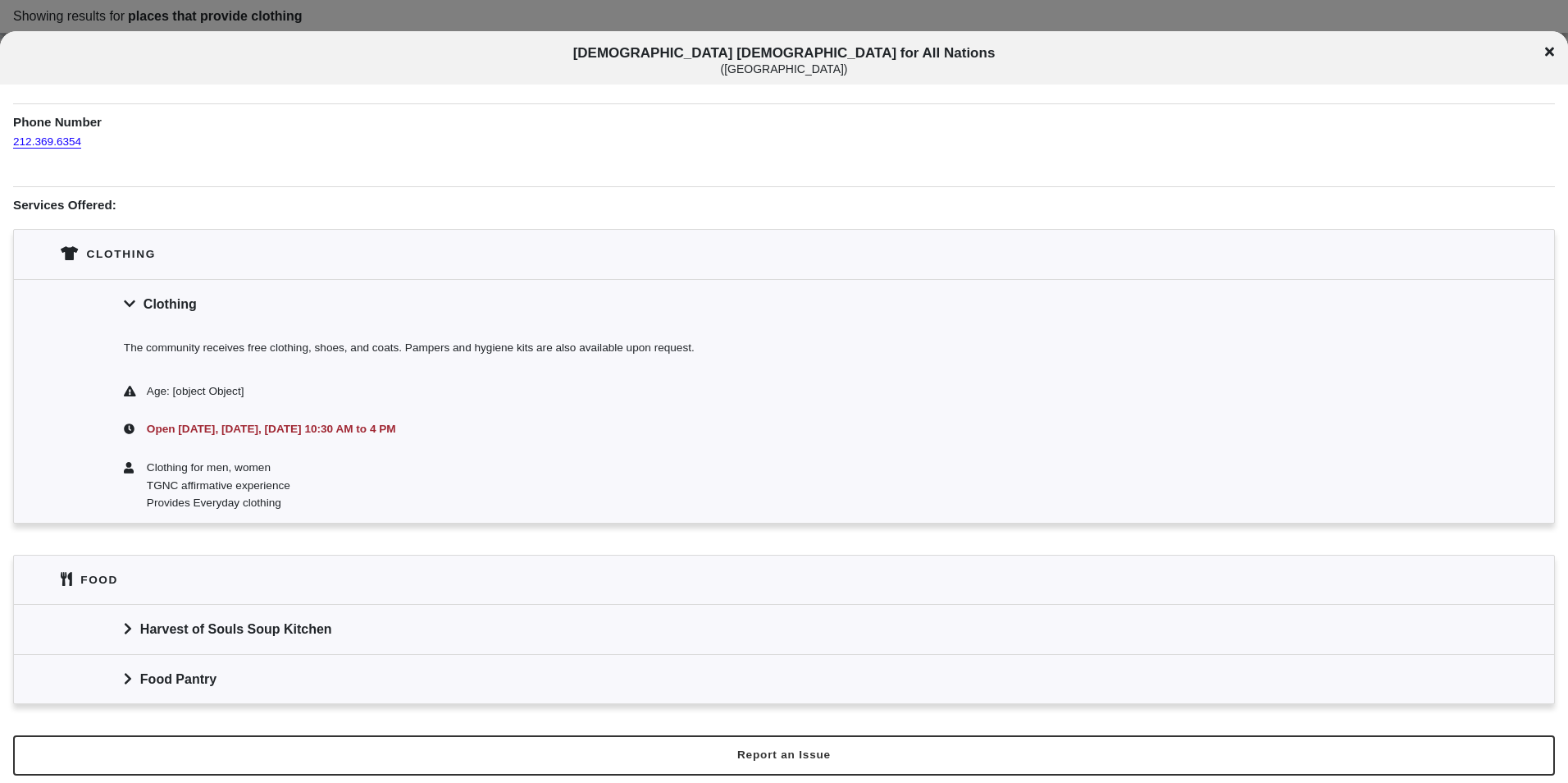
click at [276, 515] on div "Clothing for men, women TGNC affirmative experience Provides Everyday clothing" at bounding box center [784, 486] width 1540 height 74
click at [272, 616] on div "Harvest of Souls Soup Kitchen" at bounding box center [784, 629] width 1540 height 50
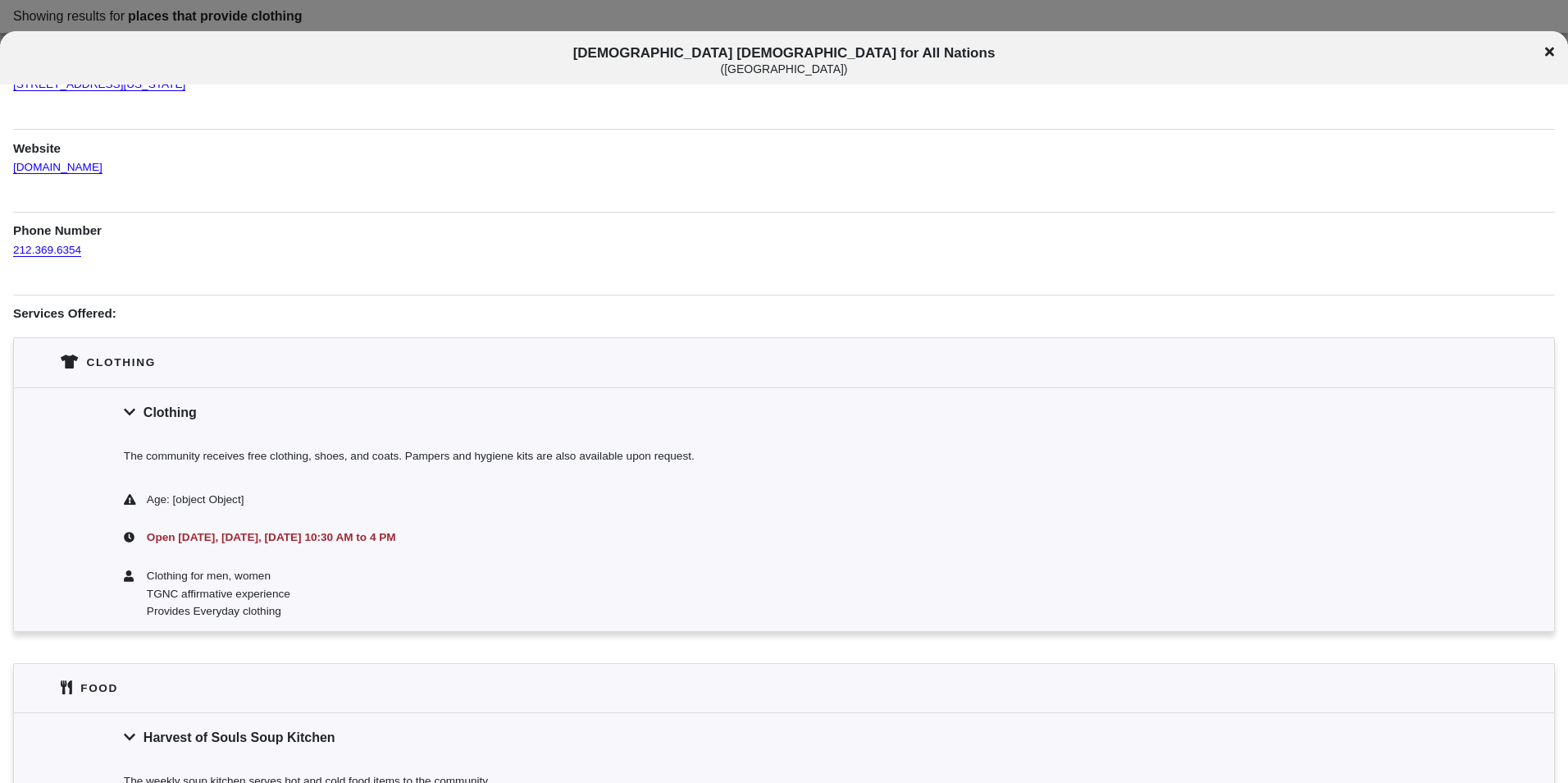
scroll to position [32, 0]
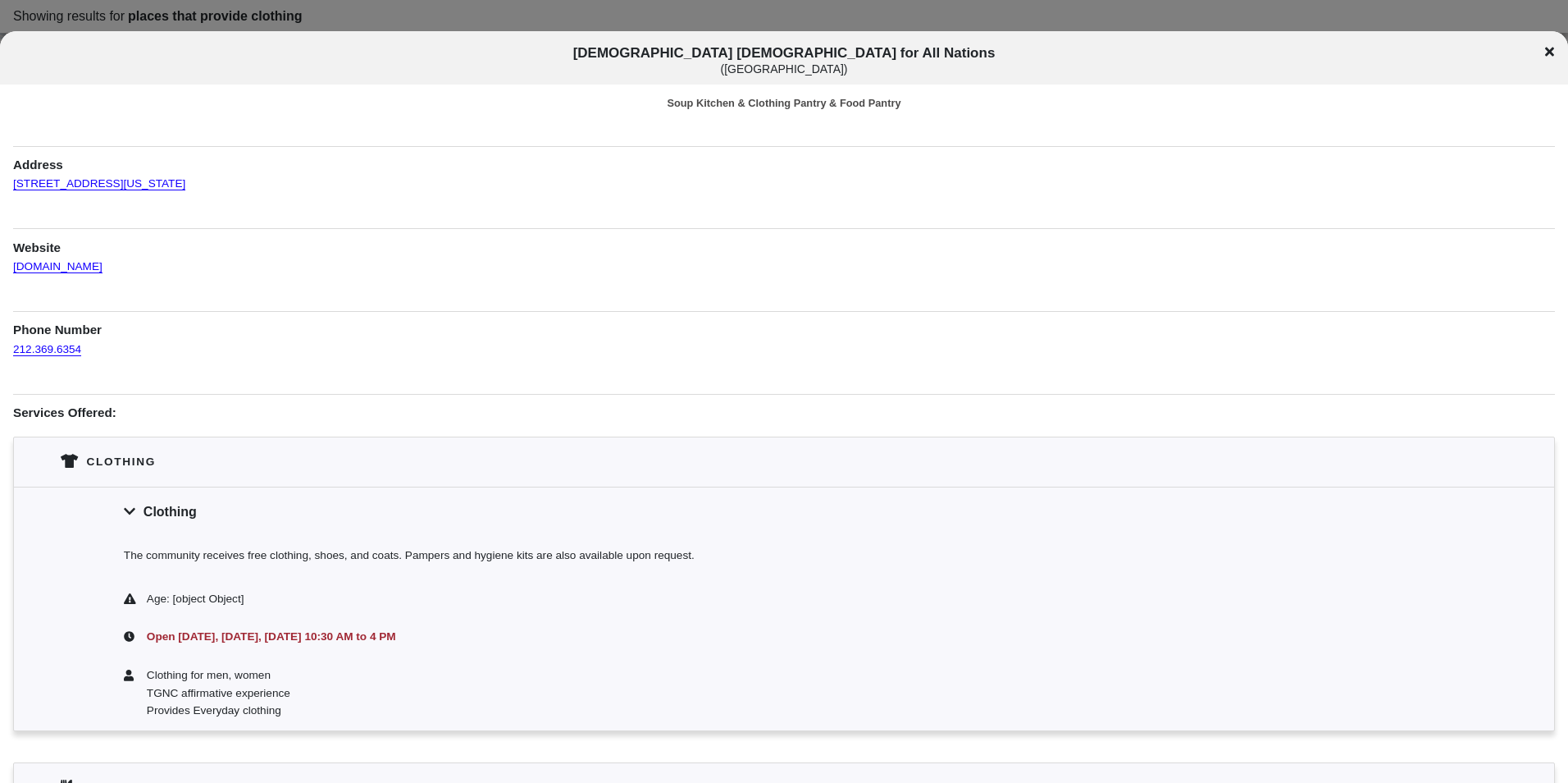
drag, startPoint x: 194, startPoint y: 187, endPoint x: 3, endPoint y: 175, distance: 191.4
click at [3, 175] on div "Information was updated [DATE] . Soup Kitchen & Clothing Pantry & Food Pantry A…" at bounding box center [784, 547] width 1568 height 970
copy link "[STREET_ADDRESS][US_STATE]"
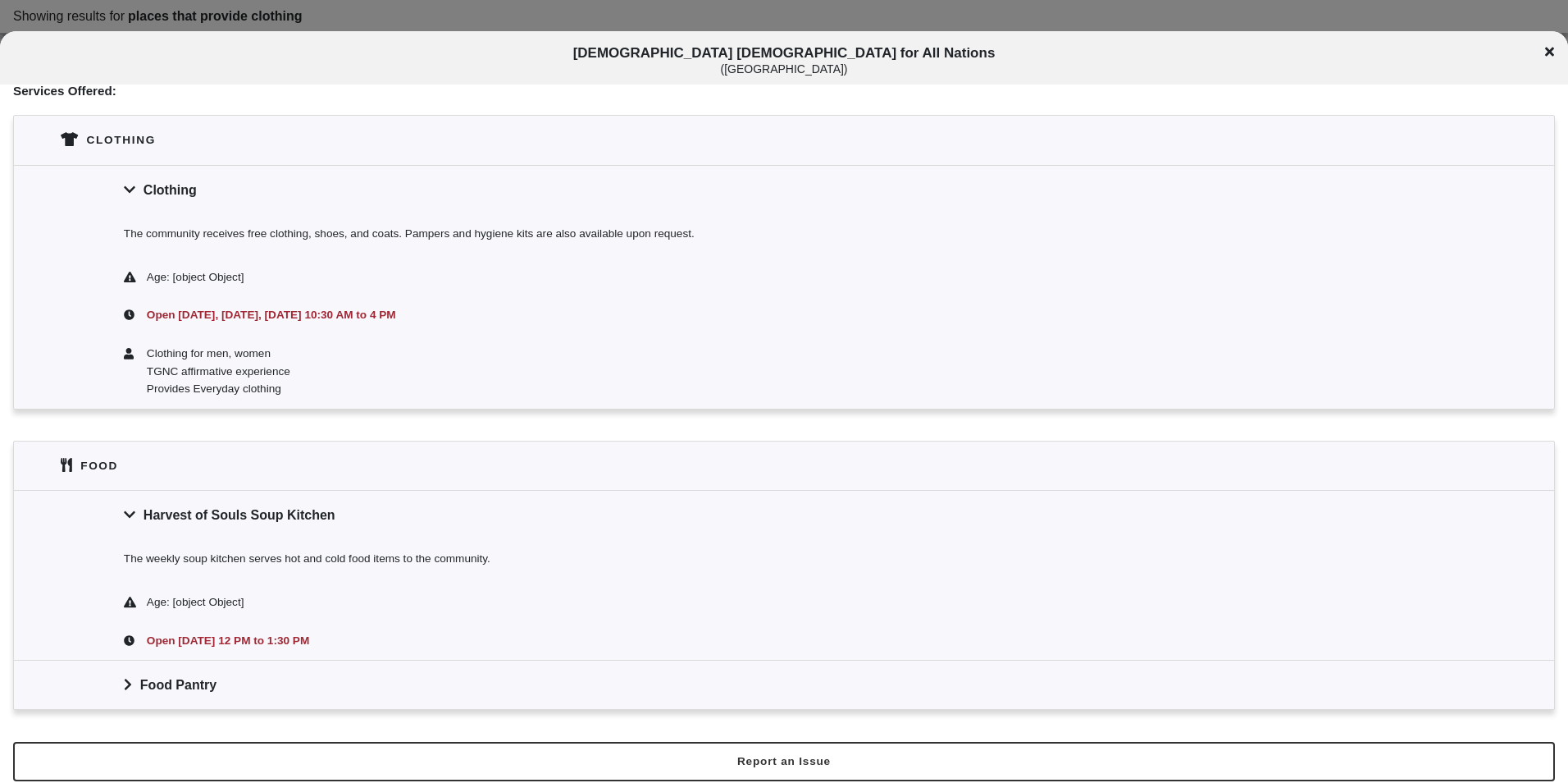
scroll to position [360, 0]
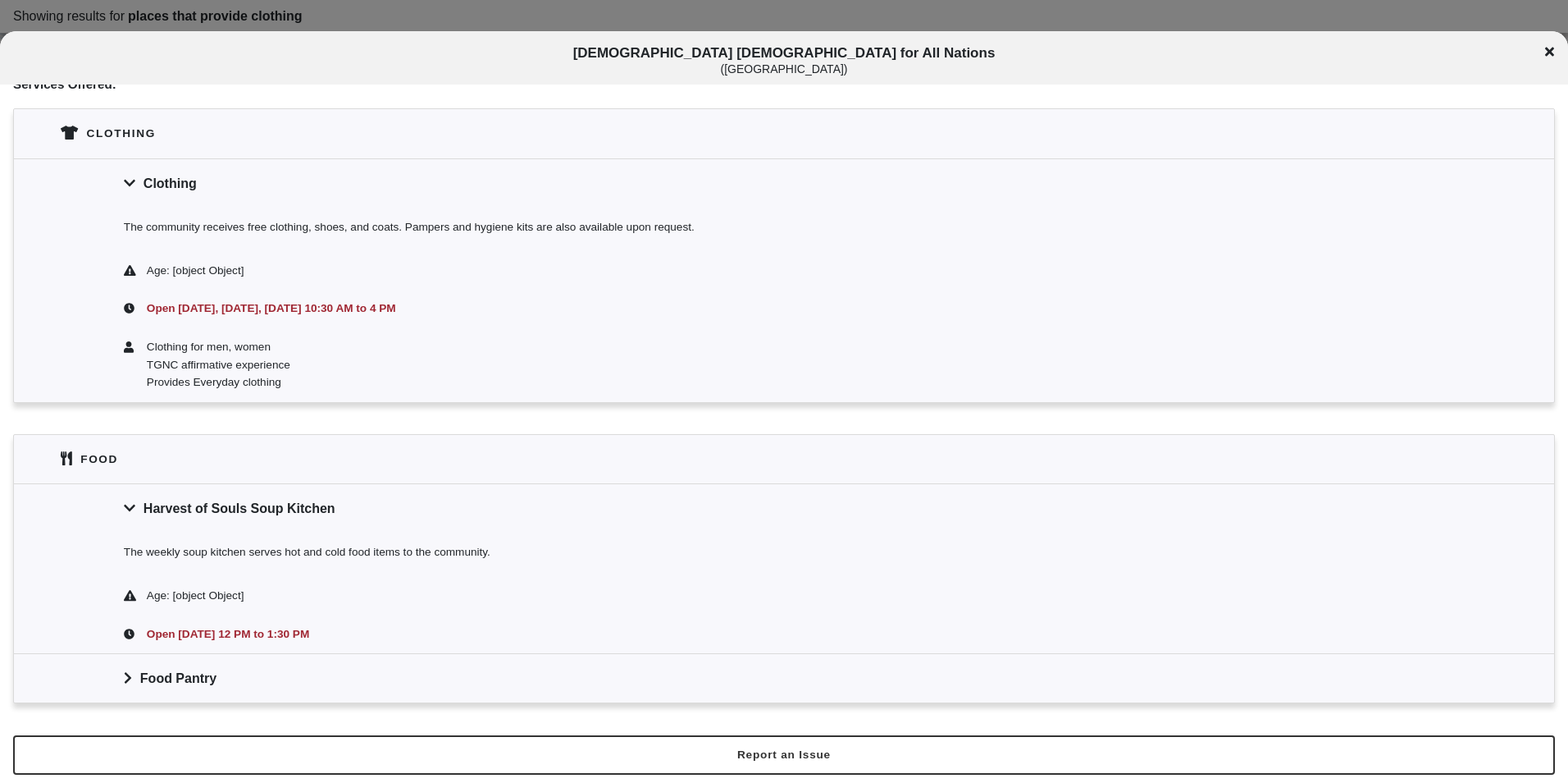
click at [1551, 58] on icon at bounding box center [1550, 51] width 9 height 13
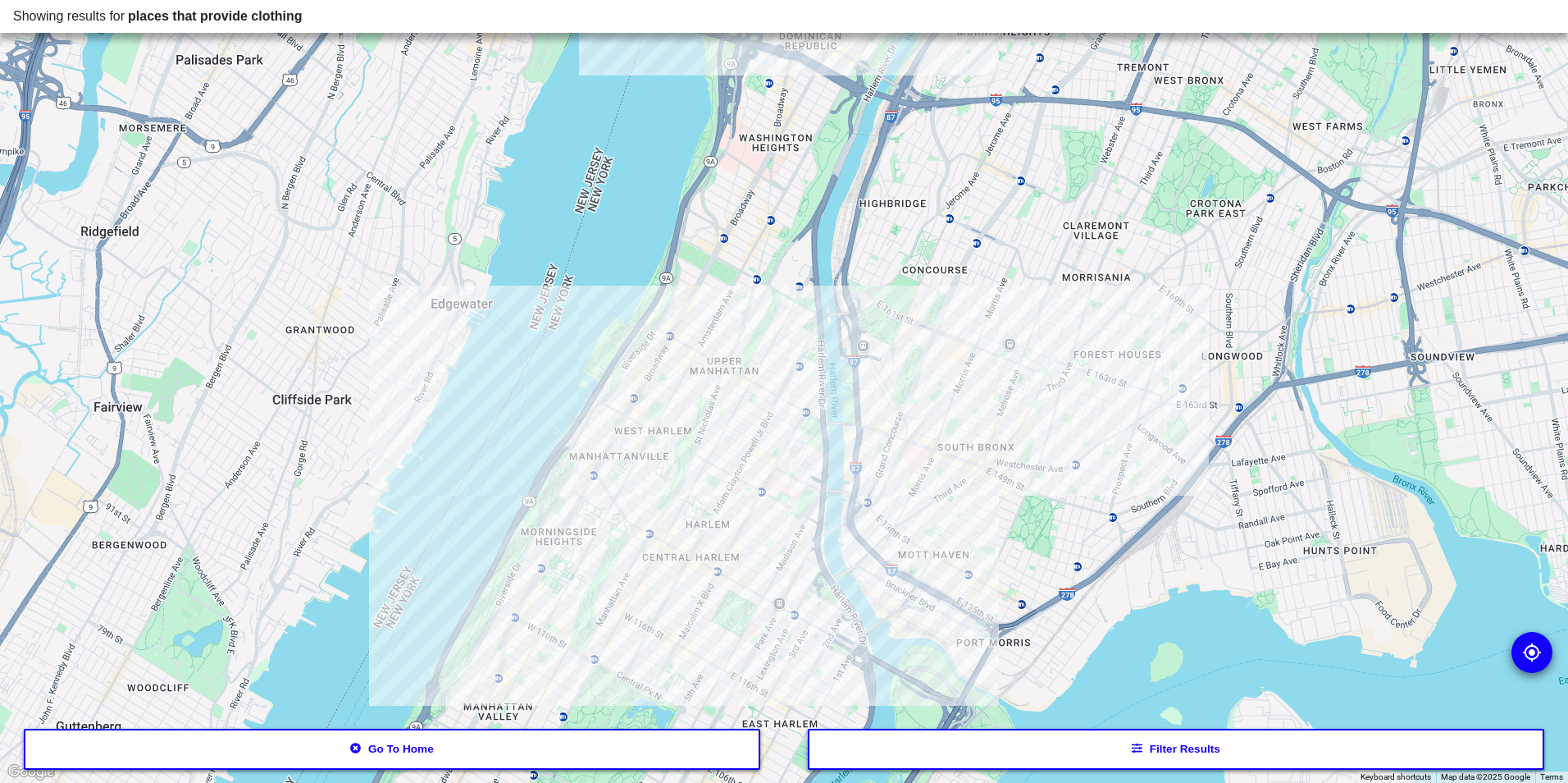
click at [748, 558] on div at bounding box center [784, 391] width 1568 height 783
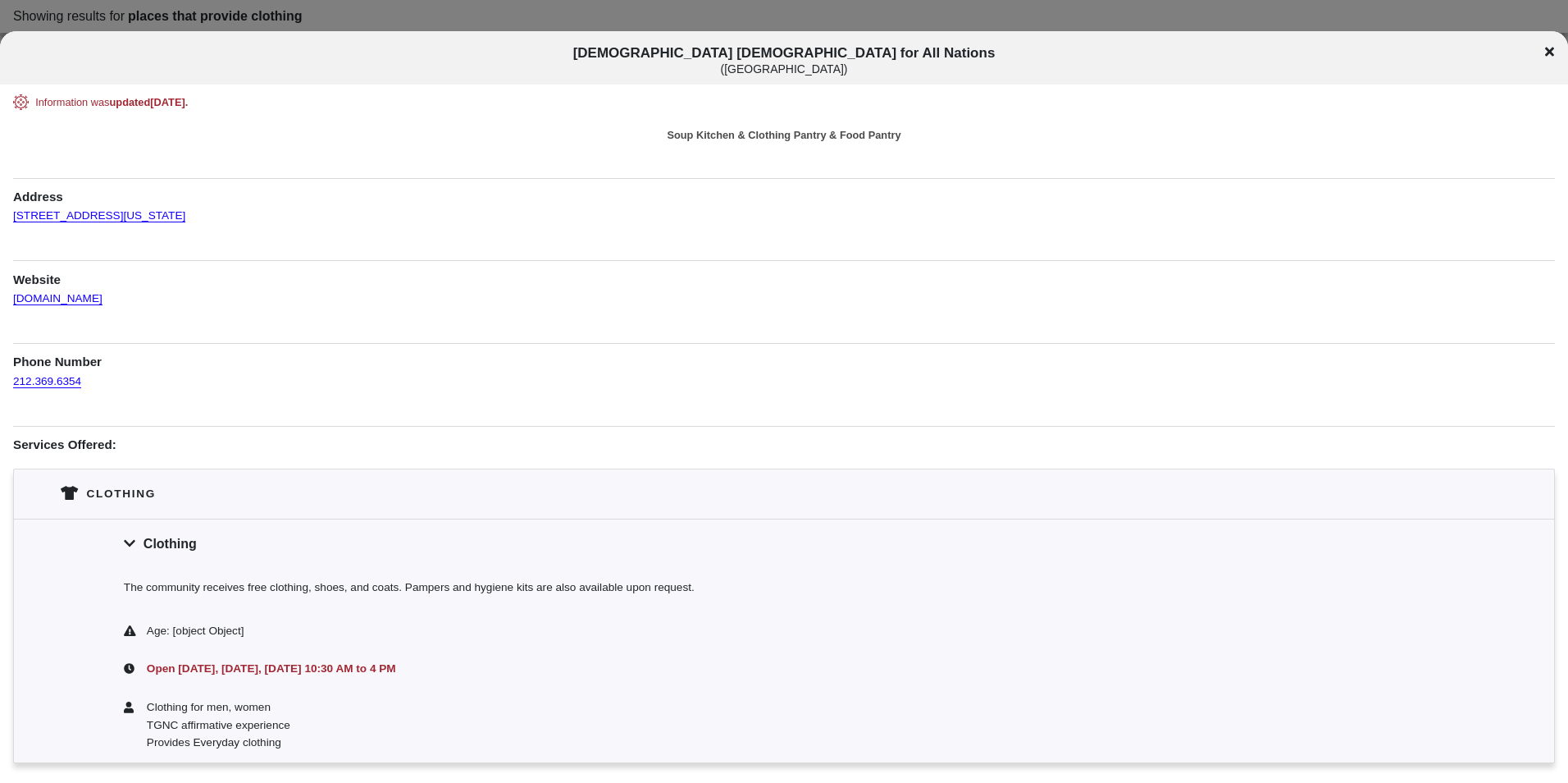
click at [1550, 43] on div "[DEMOGRAPHIC_DATA] for All Nations ( [GEOGRAPHIC_DATA] )" at bounding box center [784, 57] width 1568 height 53
click at [1554, 48] on div "[DEMOGRAPHIC_DATA] for All Nations ( [GEOGRAPHIC_DATA] )" at bounding box center [784, 60] width 1568 height 30
click at [1559, 51] on div "[DEMOGRAPHIC_DATA] for All Nations ( [GEOGRAPHIC_DATA] )" at bounding box center [784, 60] width 1568 height 30
click at [1546, 57] on icon at bounding box center [1550, 51] width 9 height 13
